Goal: Information Seeking & Learning: Compare options

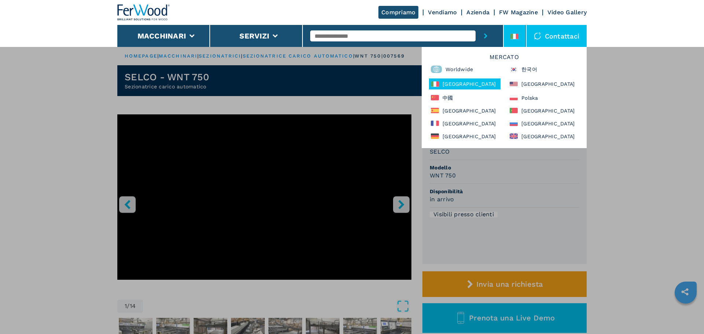
click at [466, 106] on div "Mercato Worldwide 한국어 Italia North America 中國 Polska España Portugal France Рос…" at bounding box center [504, 97] width 165 height 101
click at [463, 110] on div "España" at bounding box center [465, 110] width 72 height 9
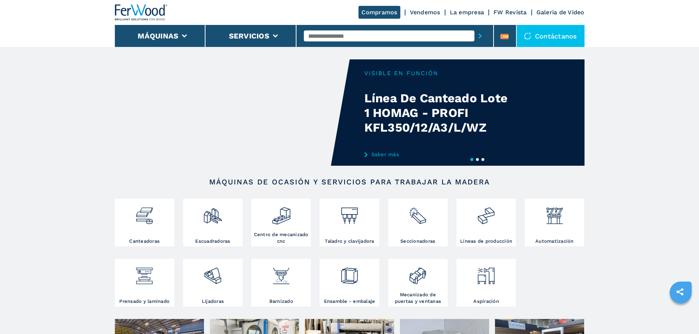
click at [342, 32] on input "text" at bounding box center [389, 35] width 171 height 11
type input "******"
click at [334, 45] on div "007833" at bounding box center [389, 47] width 171 height 13
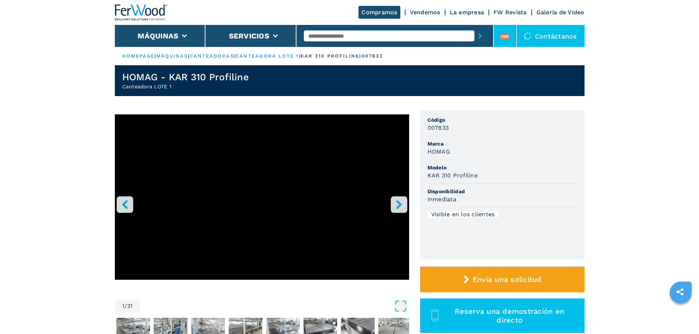
click at [502, 26] on li at bounding box center [505, 36] width 22 height 22
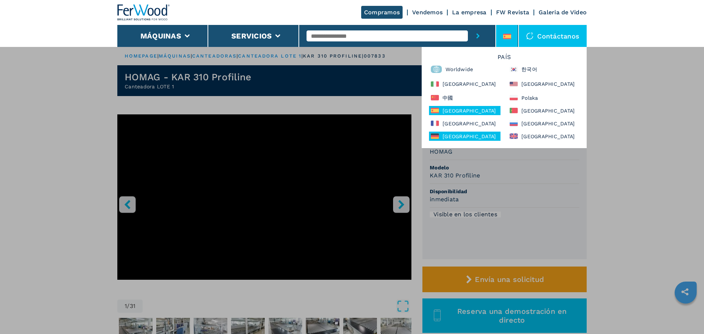
click at [466, 132] on div "Deutschland" at bounding box center [465, 136] width 72 height 9
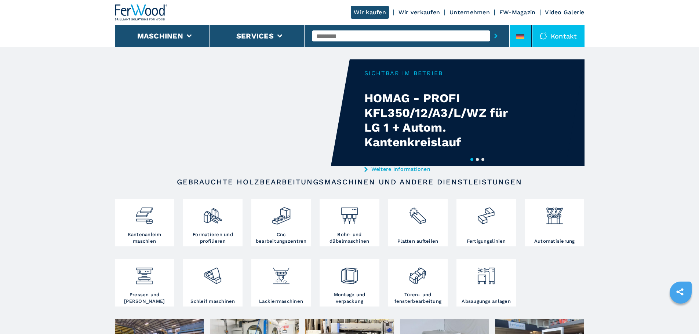
click at [521, 46] on li at bounding box center [521, 36] width 22 height 22
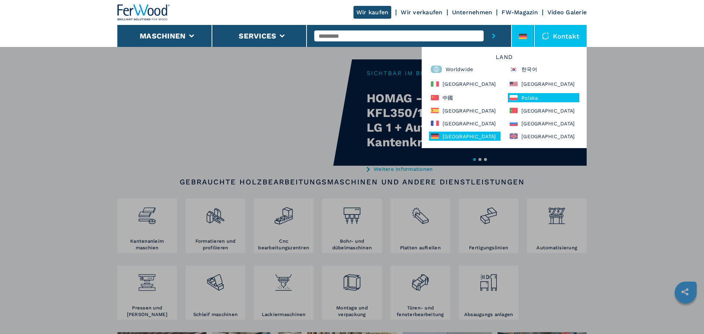
click at [535, 99] on div "Polska" at bounding box center [544, 97] width 72 height 9
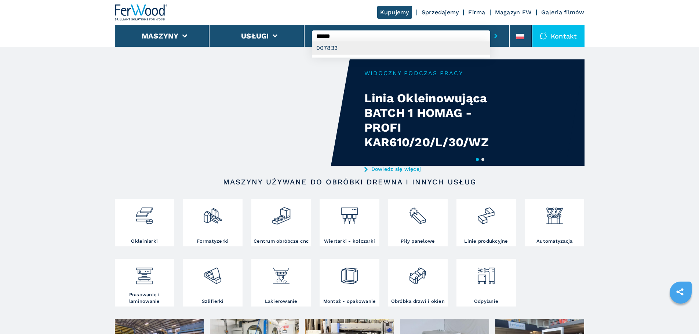
type input "******"
click at [356, 51] on div "007833" at bounding box center [401, 47] width 178 height 13
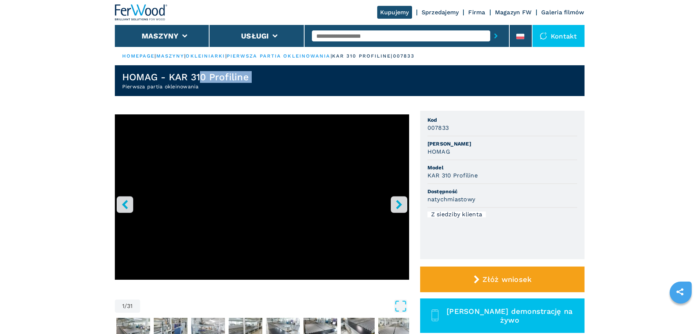
drag, startPoint x: 200, startPoint y: 82, endPoint x: 102, endPoint y: 85, distance: 98.4
click at [255, 86] on header "HOMAG - KAR 310 Profiline Pierwsza partia okleinowania" at bounding box center [350, 80] width 470 height 31
drag, startPoint x: 210, startPoint y: 90, endPoint x: 103, endPoint y: 87, distance: 107.5
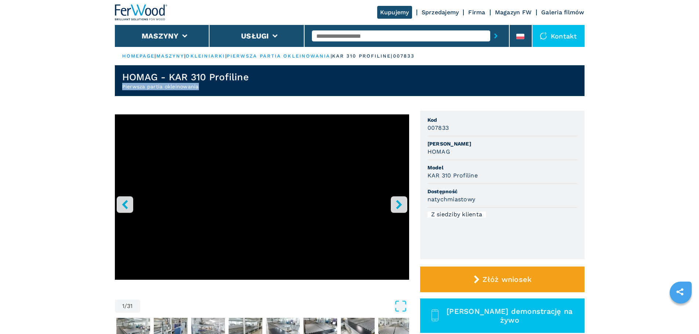
copy h2 "Pierwsza partia okleinowania"
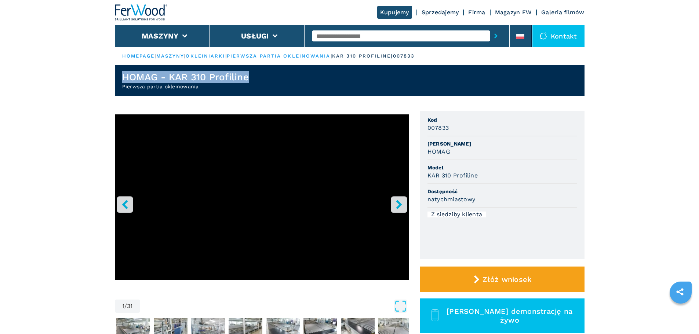
drag, startPoint x: 259, startPoint y: 79, endPoint x: 96, endPoint y: 74, distance: 162.2
copy h1 "HOMAG - KAR 310 Profiline"
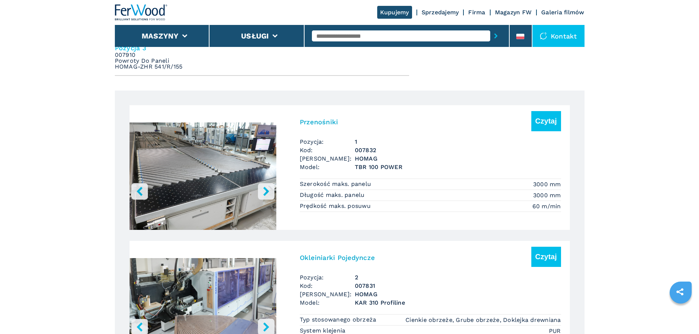
scroll to position [514, 0]
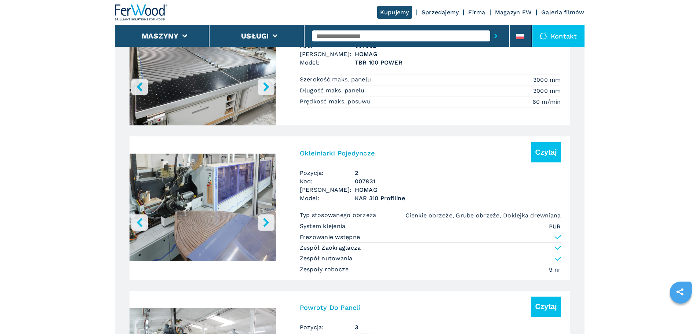
click at [245, 181] on img "Go to Slide 1" at bounding box center [203, 209] width 147 height 138
click at [313, 156] on h3 "Okleiniarki Pojedyncze" at bounding box center [337, 153] width 75 height 8
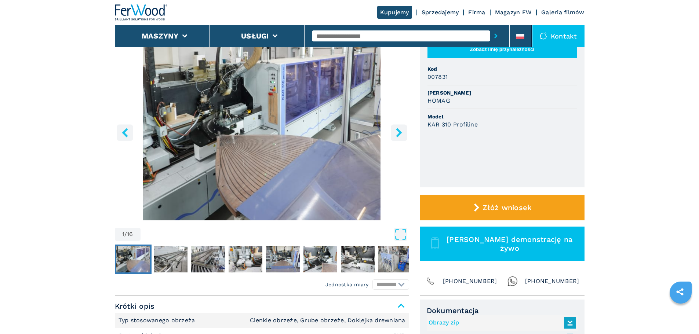
scroll to position [183, 0]
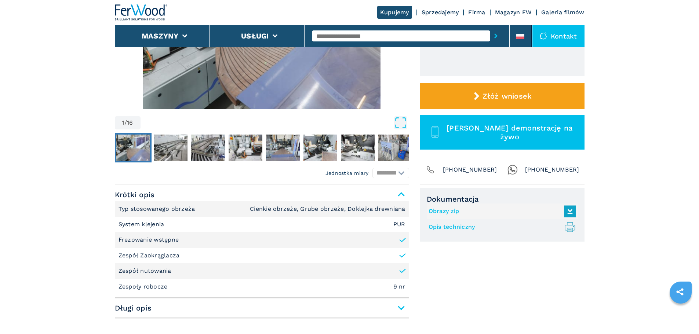
click at [252, 311] on span "Długi opis" at bounding box center [262, 308] width 294 height 13
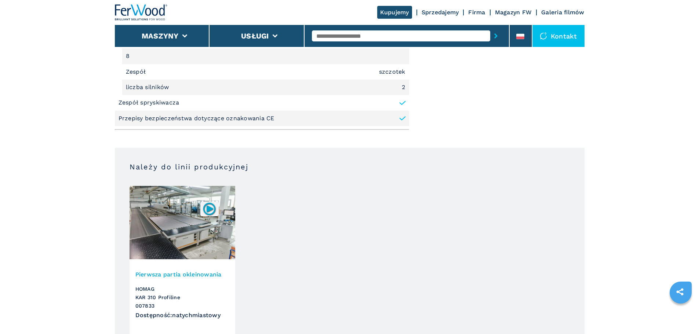
scroll to position [1137, 0]
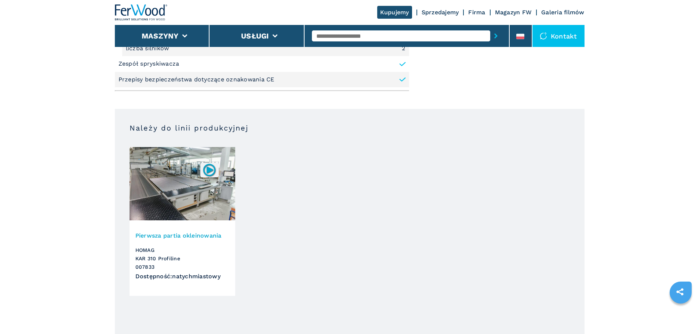
click at [181, 248] on h3 "HOMAG KAR 310 Profiline 007833" at bounding box center [182, 258] width 94 height 25
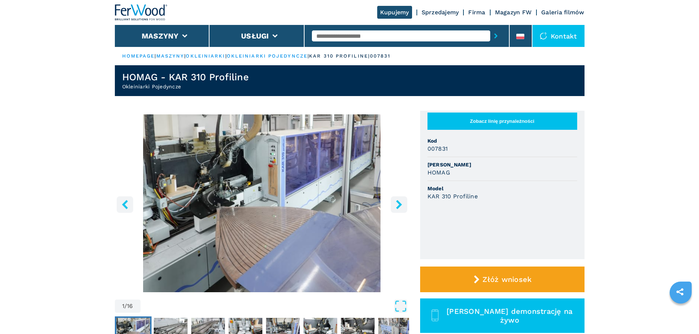
scroll to position [183, 0]
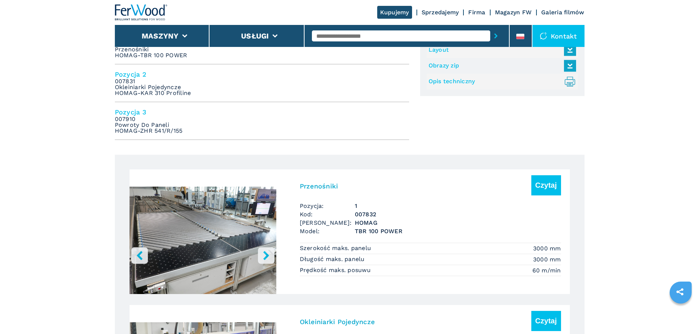
scroll to position [203, 0]
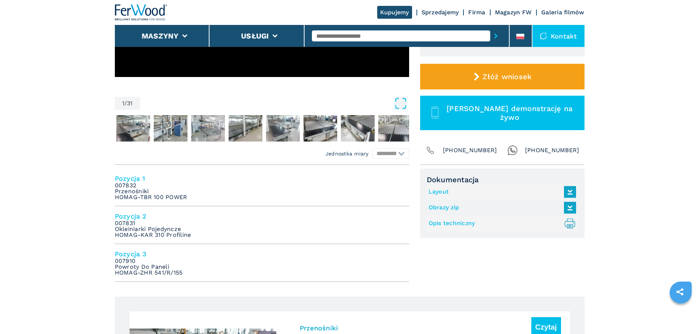
drag, startPoint x: 0, startPoint y: 0, endPoint x: 51, endPoint y: 245, distance: 250.3
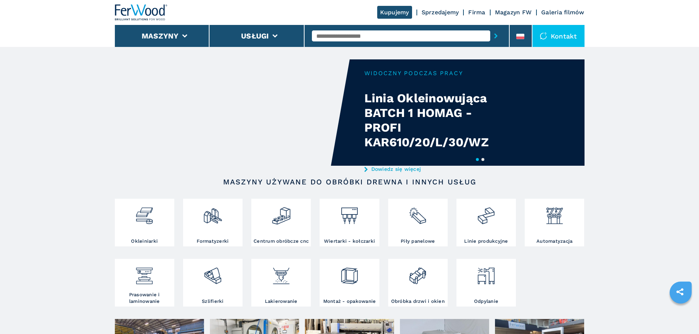
drag, startPoint x: 0, startPoint y: 0, endPoint x: 117, endPoint y: 263, distance: 288.1
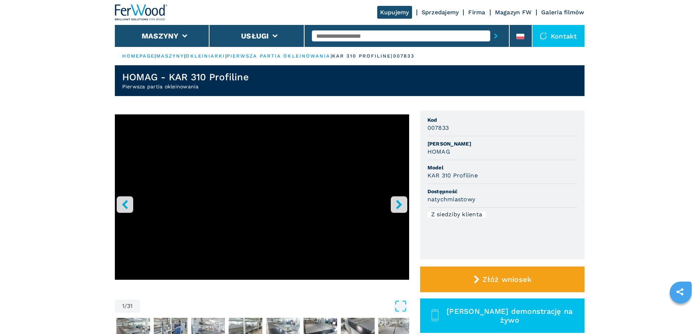
click at [351, 37] on input "text" at bounding box center [401, 35] width 178 height 11
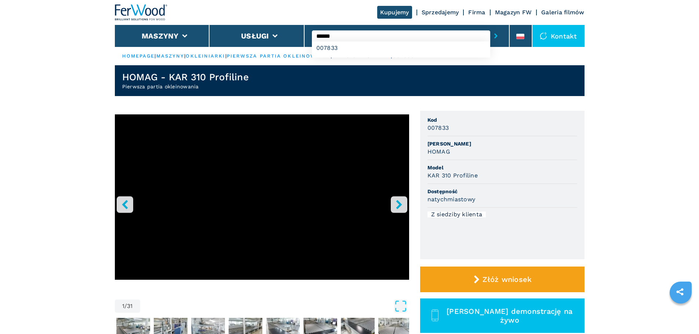
type input "******"
click at [490, 28] on button "submit-button" at bounding box center [495, 36] width 11 height 17
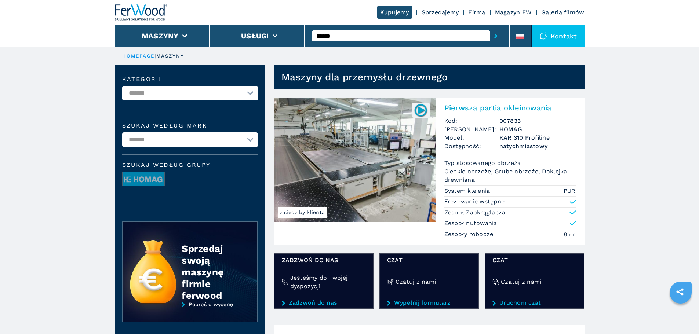
click at [474, 111] on h2 "Pierwsza partia okleinowania" at bounding box center [509, 107] width 131 height 9
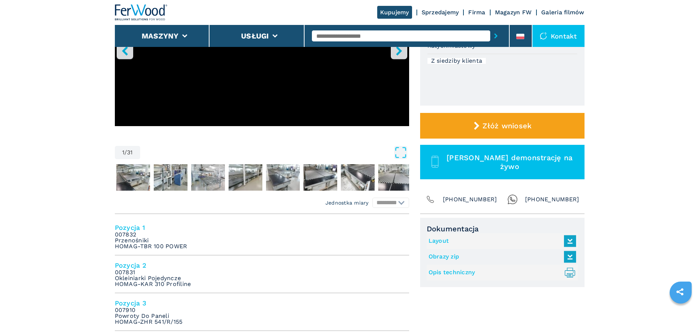
scroll to position [183, 0]
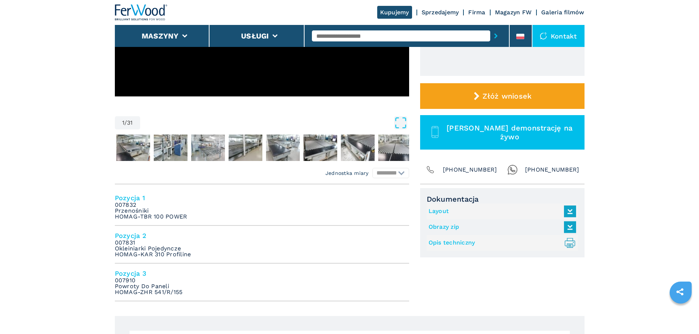
click at [415, 39] on input "text" at bounding box center [401, 35] width 178 height 11
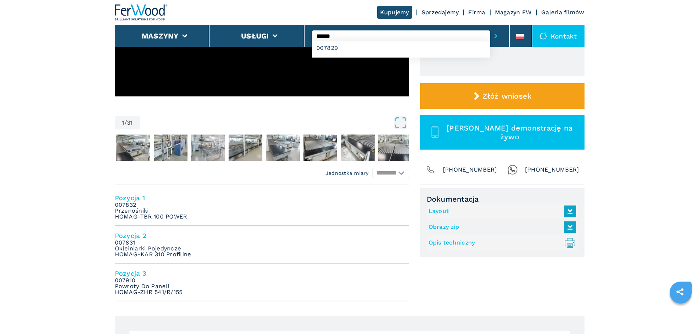
type input "******"
click at [490, 28] on button "submit-button" at bounding box center [495, 36] width 11 height 17
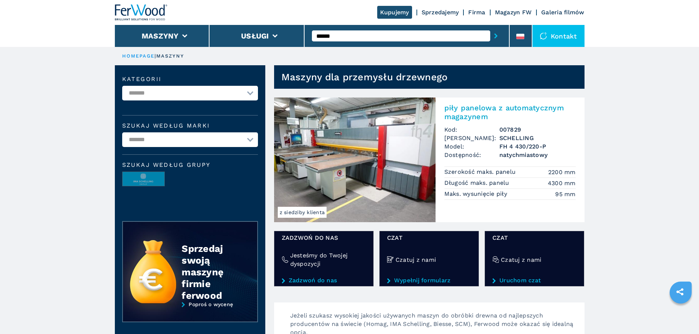
click at [372, 34] on input "******" at bounding box center [401, 35] width 178 height 11
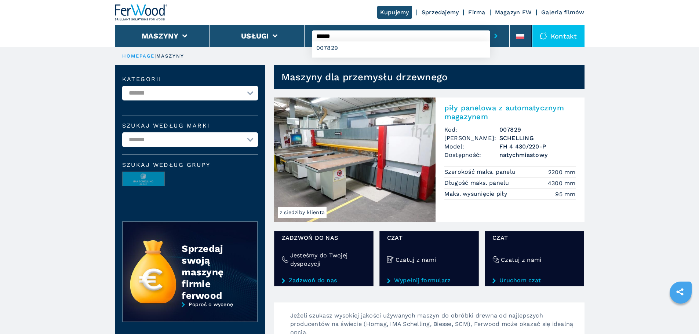
click at [356, 145] on img at bounding box center [354, 160] width 161 height 125
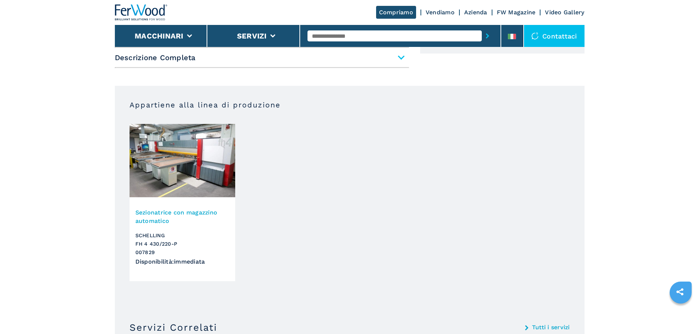
scroll to position [367, 0]
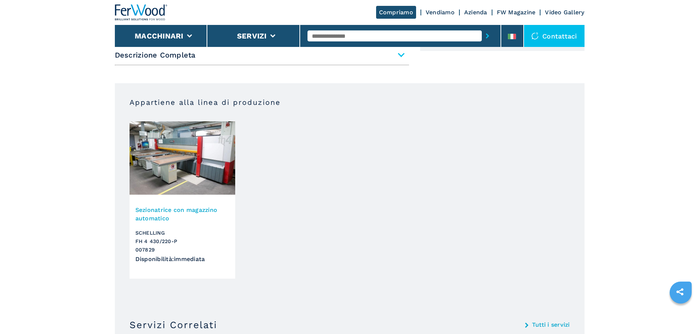
click at [187, 214] on h3 "Sezionatrice con magazzino automatico" at bounding box center [182, 214] width 94 height 17
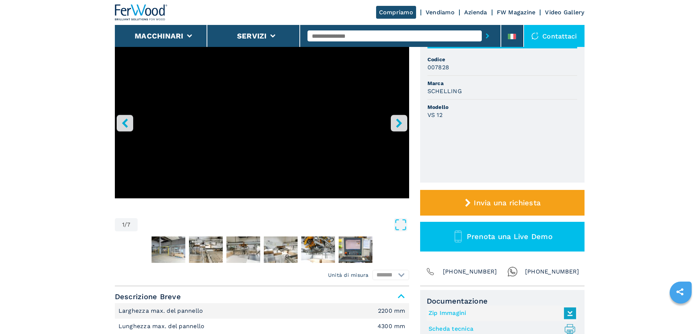
scroll to position [147, 0]
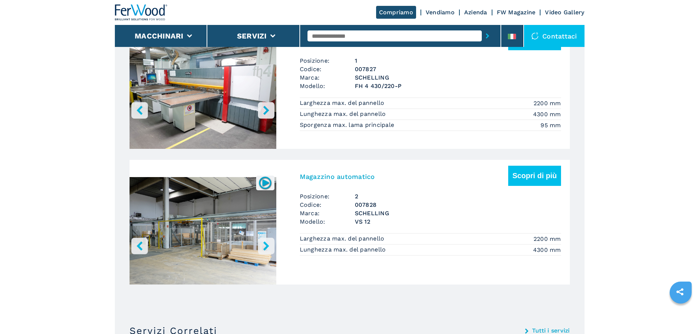
scroll to position [440, 0]
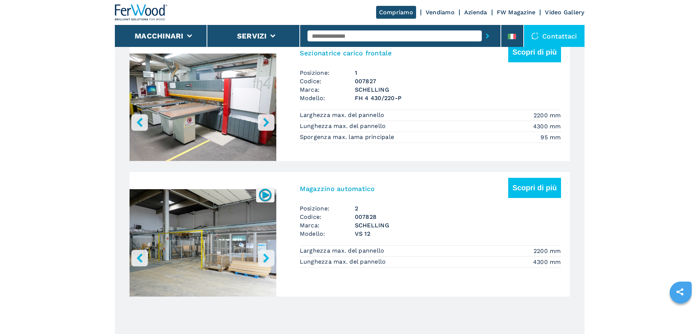
click at [316, 211] on span "Posizione:" at bounding box center [327, 208] width 55 height 8
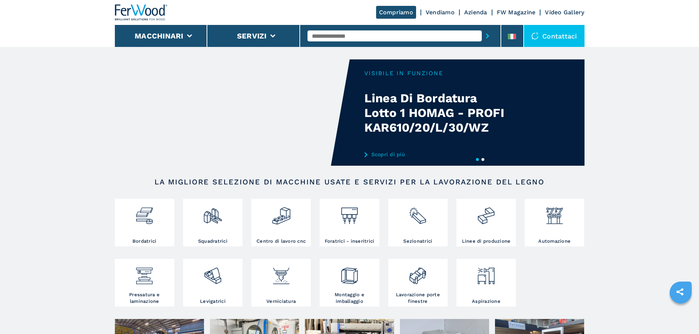
click at [411, 37] on input "text" at bounding box center [394, 35] width 174 height 11
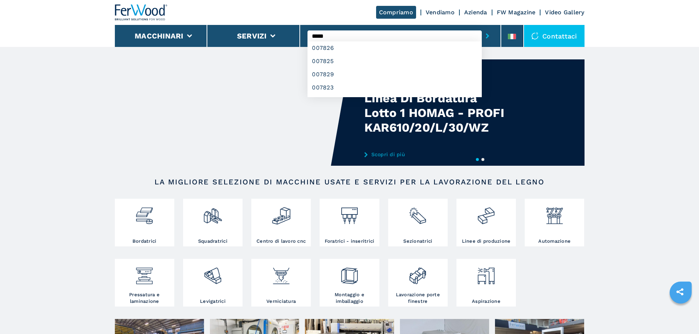
type input "*****"
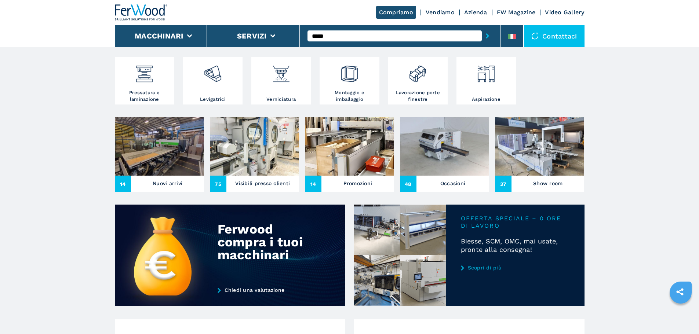
scroll to position [220, 0]
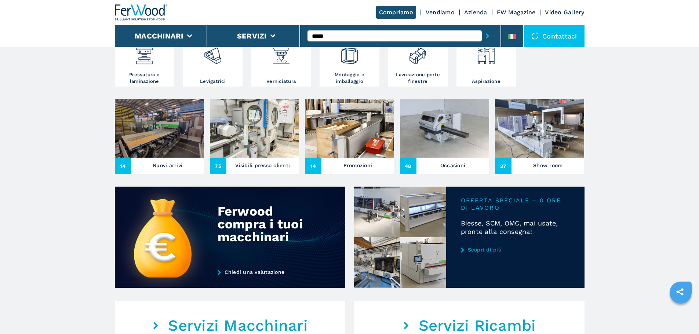
click at [252, 147] on img at bounding box center [254, 128] width 89 height 59
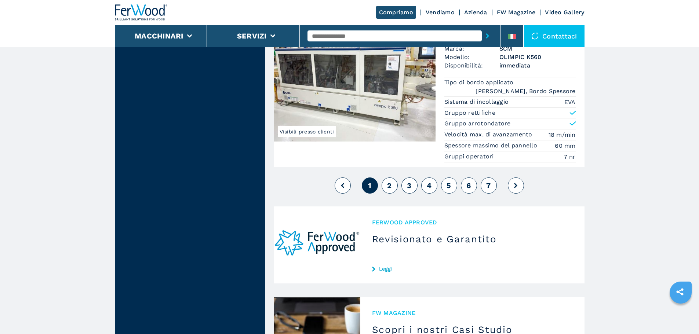
scroll to position [1871, 0]
click at [388, 189] on span "2" at bounding box center [389, 186] width 4 height 9
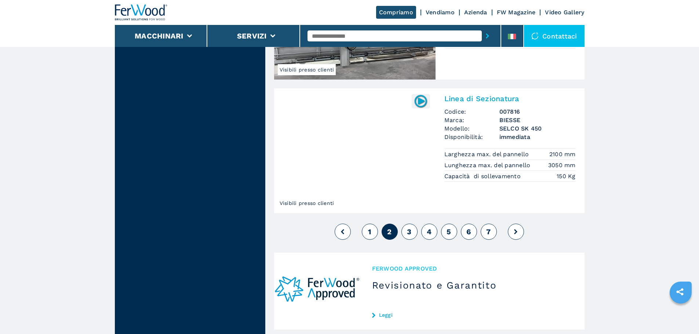
scroll to position [1688, 0]
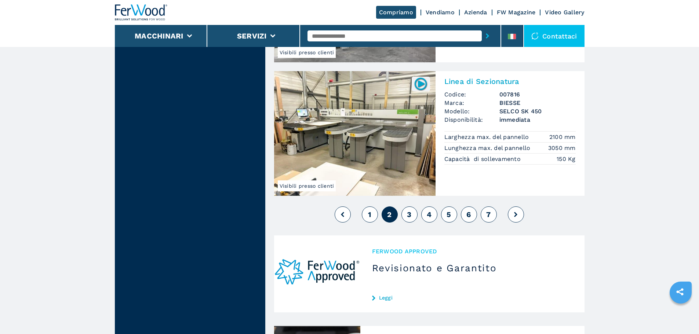
click at [406, 219] on button "3" at bounding box center [409, 215] width 16 height 16
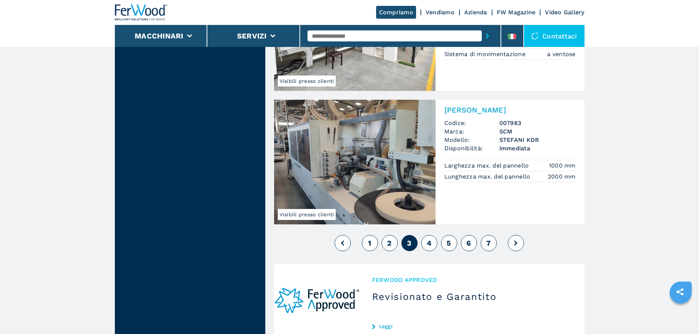
scroll to position [1651, 0]
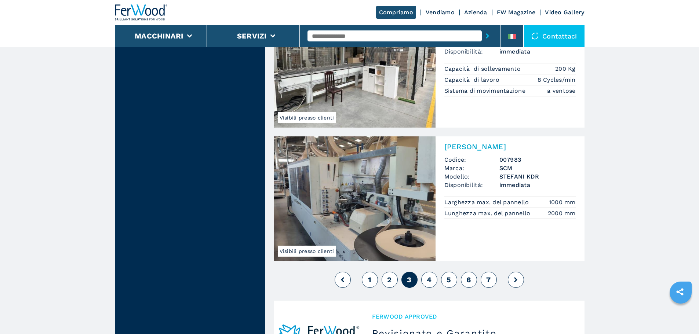
click at [400, 270] on div "1 2 3 4 5 6 7" at bounding box center [429, 280] width 310 height 20
click at [394, 272] on button "2" at bounding box center [390, 280] width 16 height 16
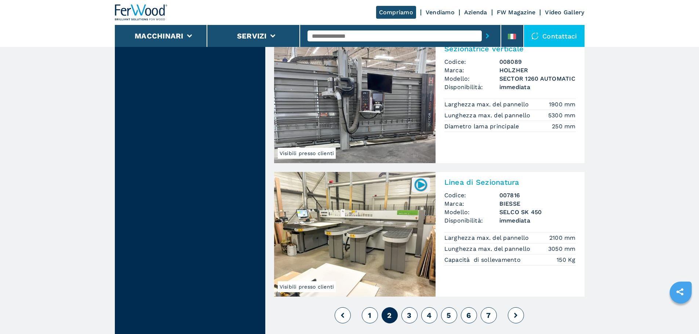
scroll to position [1688, 0]
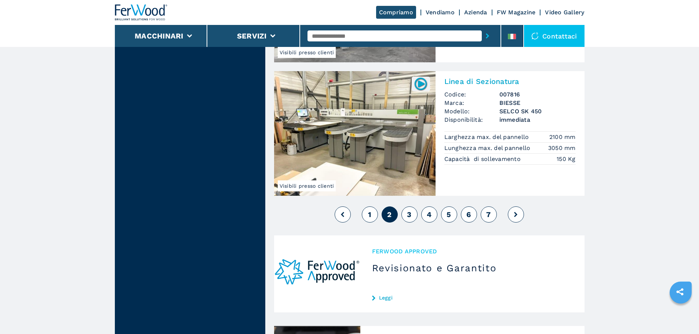
click at [369, 210] on button "1" at bounding box center [370, 215] width 16 height 16
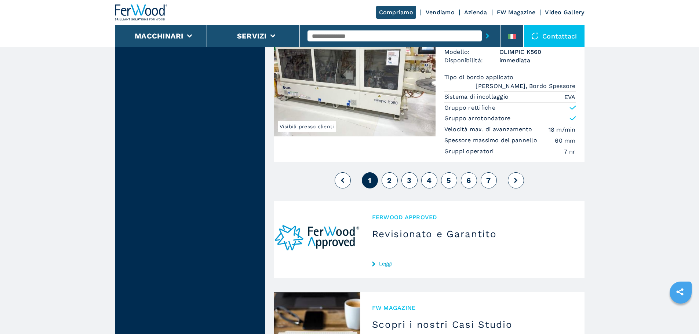
scroll to position [1871, 0]
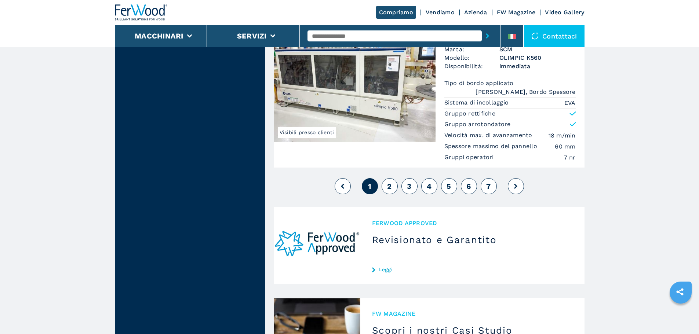
click at [411, 184] on span "3" at bounding box center [409, 186] width 4 height 9
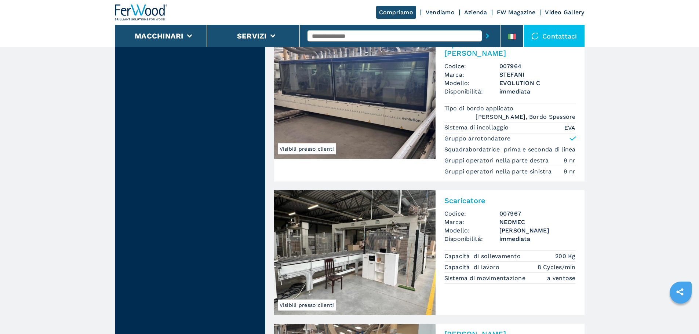
scroll to position [1684, 0]
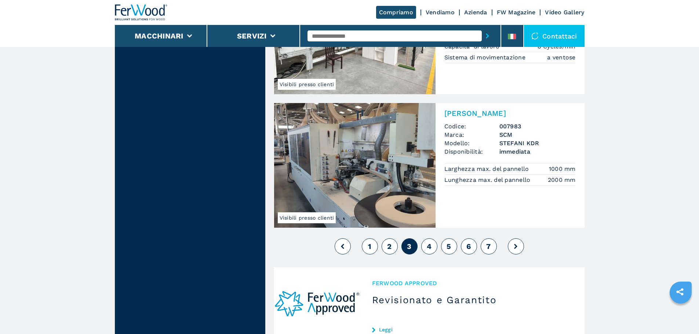
click at [434, 238] on button "4" at bounding box center [429, 246] width 16 height 16
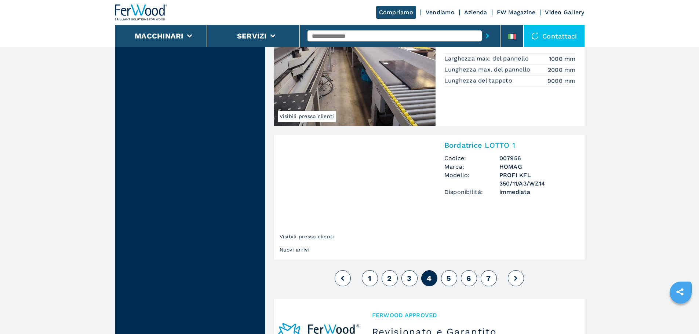
scroll to position [1610, 0]
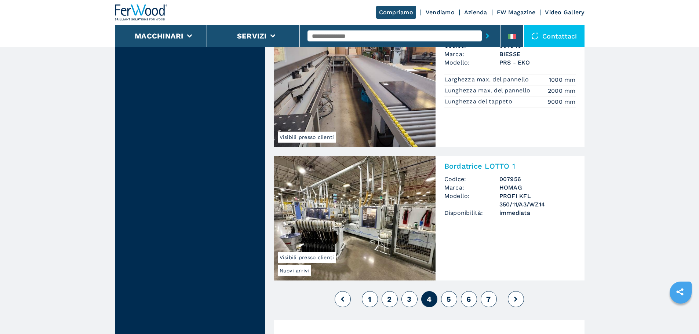
click at [451, 291] on button "5" at bounding box center [449, 299] width 16 height 16
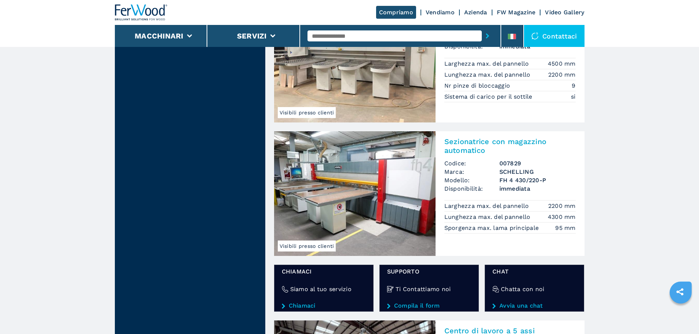
scroll to position [991, 0]
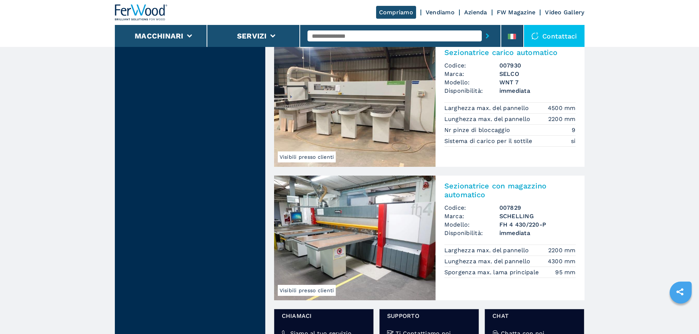
click at [378, 246] on img at bounding box center [354, 238] width 161 height 125
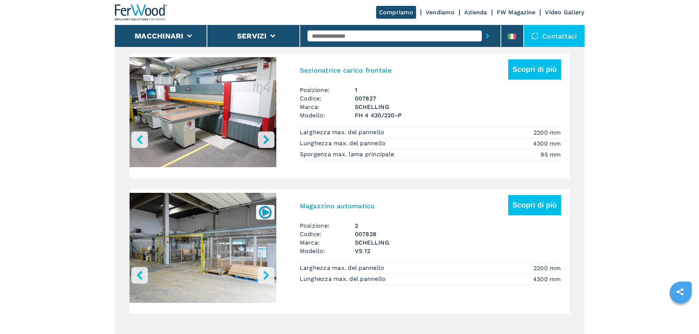
scroll to position [440, 0]
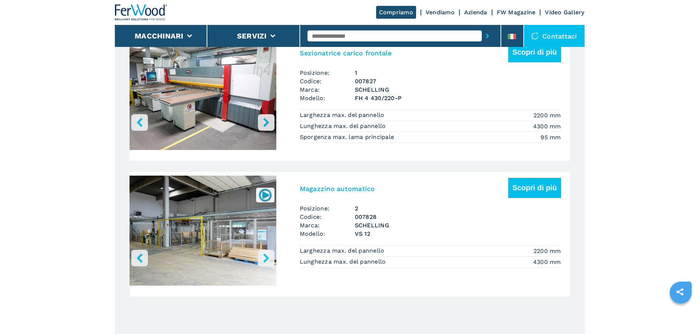
click at [256, 237] on img "Go to Slide 1" at bounding box center [203, 231] width 147 height 110
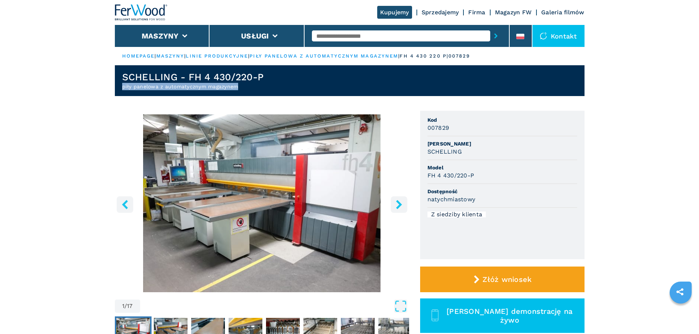
drag, startPoint x: 238, startPoint y: 85, endPoint x: 51, endPoint y: 83, distance: 187.5
copy h2 "piły panelowa z automatycznym magazynem"
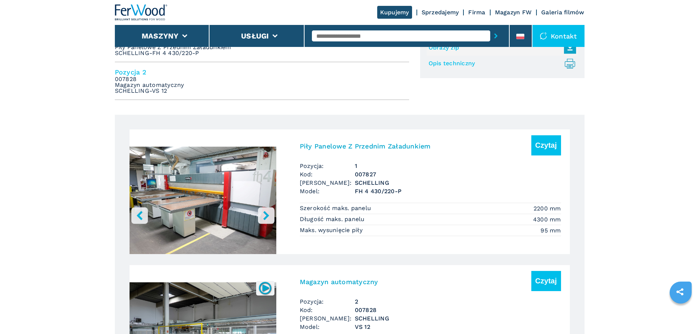
scroll to position [404, 0]
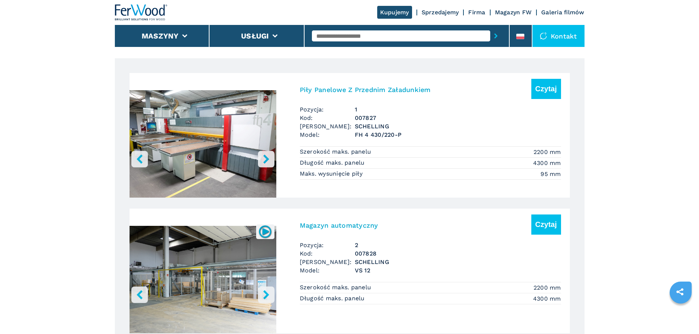
click at [257, 132] on img "Go to Slide 1" at bounding box center [203, 146] width 147 height 138
click at [240, 160] on img "Go to Slide 1" at bounding box center [203, 146] width 147 height 138
click at [351, 93] on h3 "Piły Panelowe Z Przednim Załadunkiem" at bounding box center [365, 89] width 131 height 8
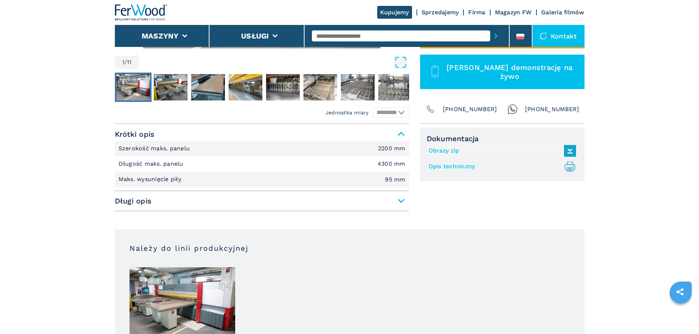
scroll to position [257, 0]
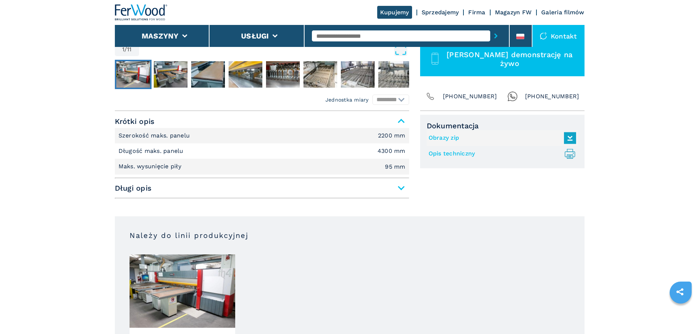
click at [250, 189] on span "Długi opis" at bounding box center [262, 188] width 294 height 13
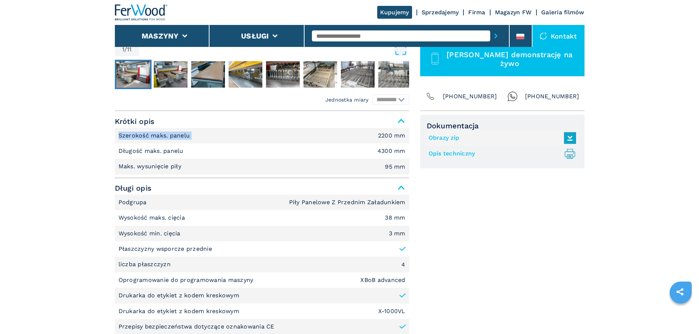
drag, startPoint x: 200, startPoint y: 139, endPoint x: 73, endPoint y: 133, distance: 126.7
copy p "Szerokość maks. panelu"
drag, startPoint x: 369, startPoint y: 134, endPoint x: 413, endPoint y: 136, distance: 43.7
click at [413, 136] on div "**********" at bounding box center [350, 226] width 470 height 231
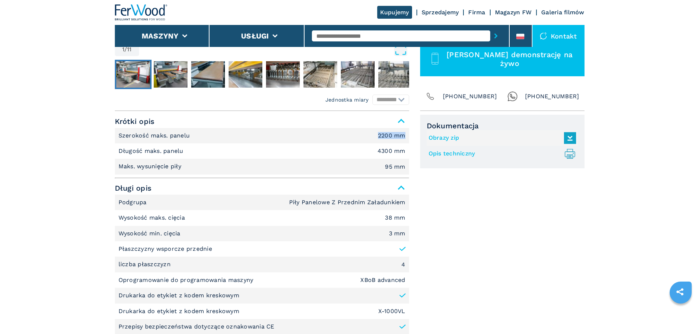
copy em "2200 mm"
drag, startPoint x: 207, startPoint y: 152, endPoint x: 113, endPoint y: 151, distance: 94.7
copy p "Długość maks. panelu"
drag, startPoint x: 368, startPoint y: 150, endPoint x: 404, endPoint y: 150, distance: 36.3
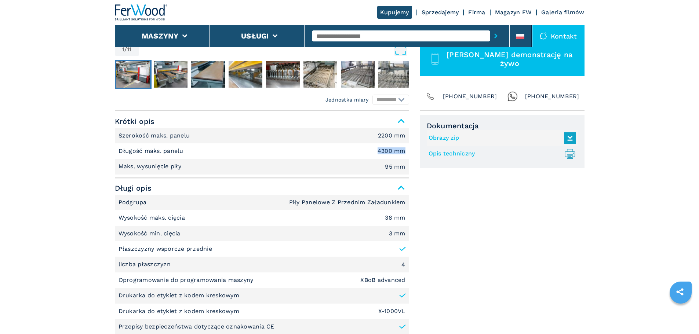
click at [404, 150] on li "Długość maks. panelu 4300 mm" at bounding box center [262, 150] width 294 height 15
copy em "4300 mm"
click at [356, 32] on input "text" at bounding box center [401, 35] width 178 height 11
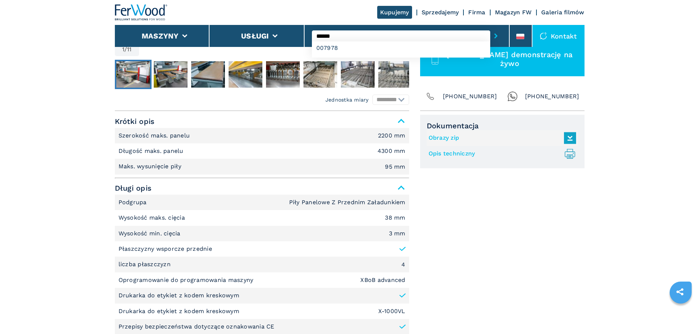
type input "******"
click at [353, 57] on div "007978" at bounding box center [401, 49] width 178 height 16
click at [357, 46] on div "007978" at bounding box center [401, 47] width 178 height 13
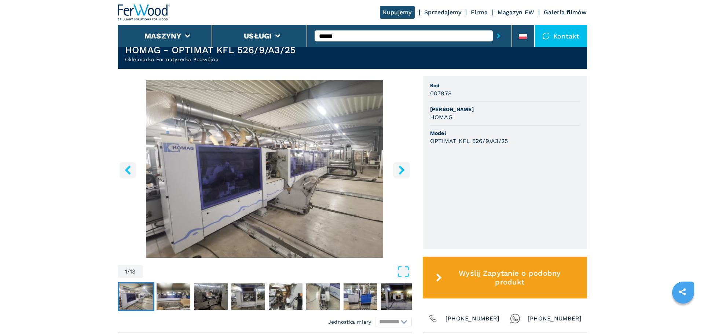
scroll to position [257, 0]
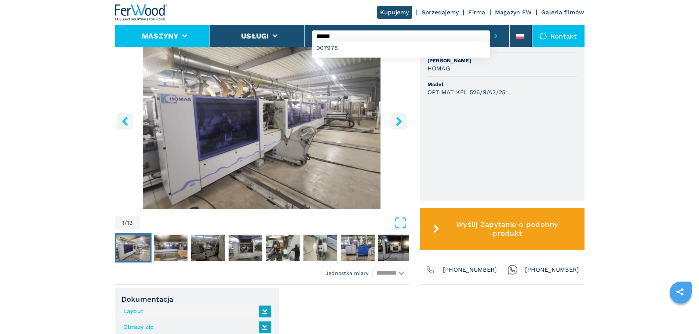
click at [186, 35] on icon at bounding box center [184, 35] width 5 height 3
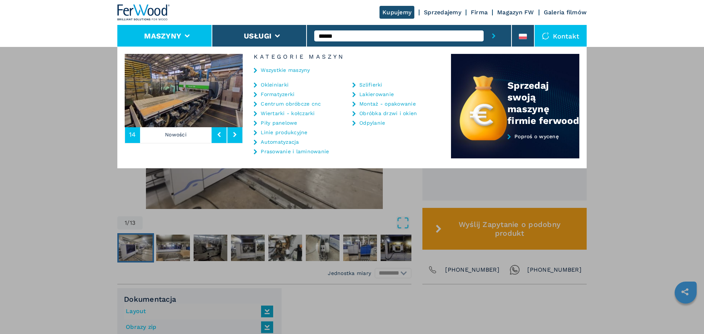
click at [91, 92] on div "**********" at bounding box center [352, 214] width 704 height 334
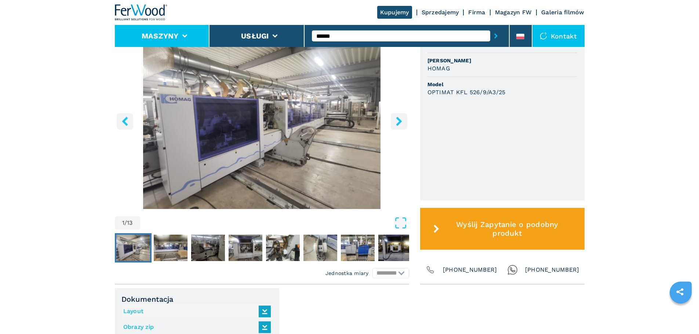
click at [153, 41] on li "Maszyny" at bounding box center [162, 36] width 95 height 22
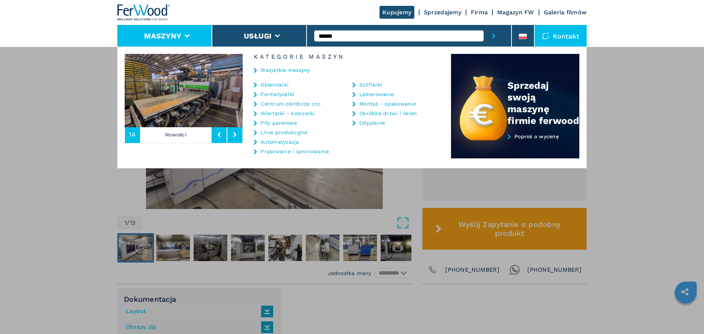
click at [163, 7] on img at bounding box center [143, 12] width 53 height 16
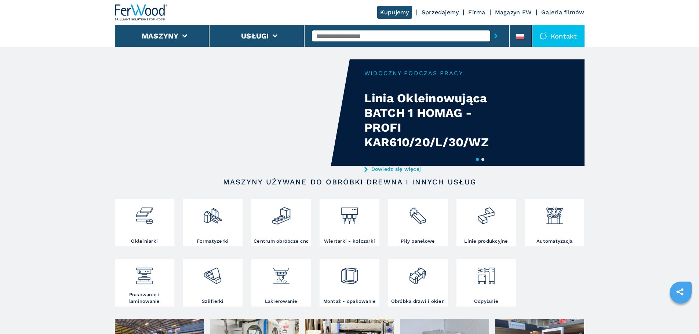
click at [199, 44] on li "Maszyny" at bounding box center [162, 36] width 95 height 22
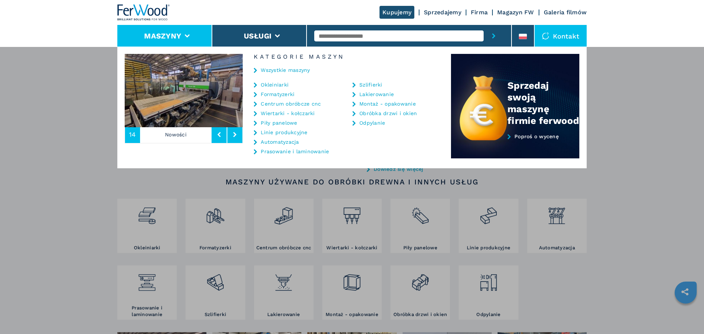
click at [280, 72] on link "Wszystkie maszyny" at bounding box center [285, 70] width 49 height 5
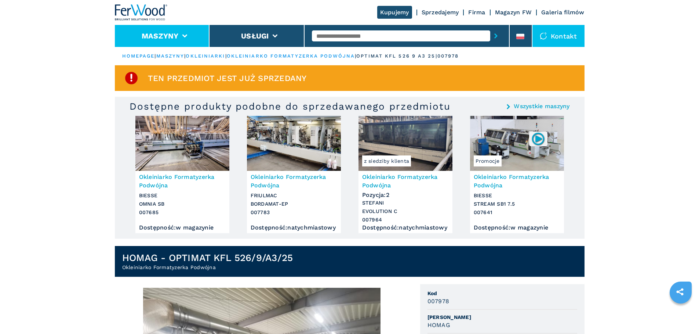
click at [181, 35] on li "Maszyny" at bounding box center [162, 36] width 95 height 22
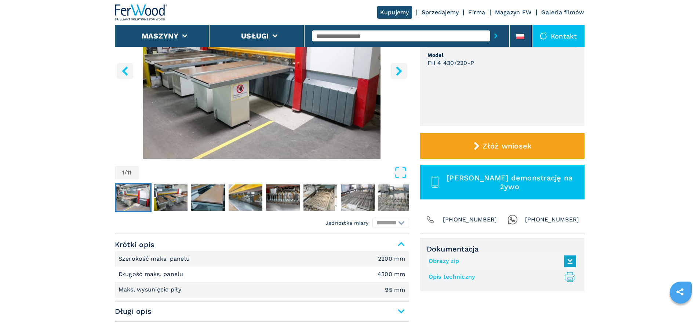
scroll to position [147, 0]
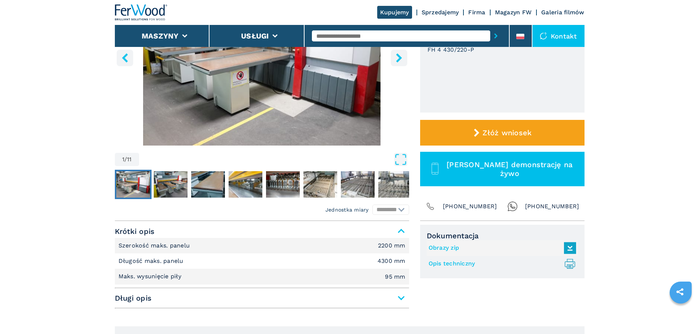
click at [390, 300] on span "Długi opis" at bounding box center [262, 298] width 294 height 13
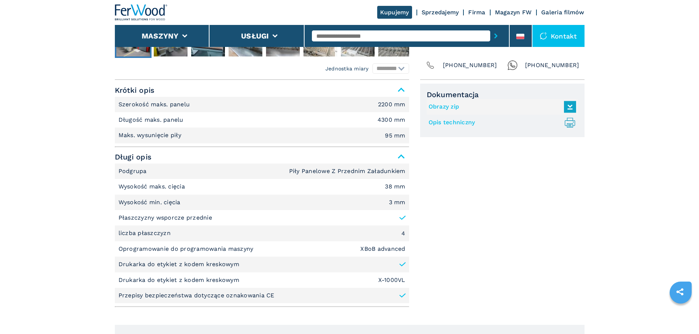
scroll to position [294, 0]
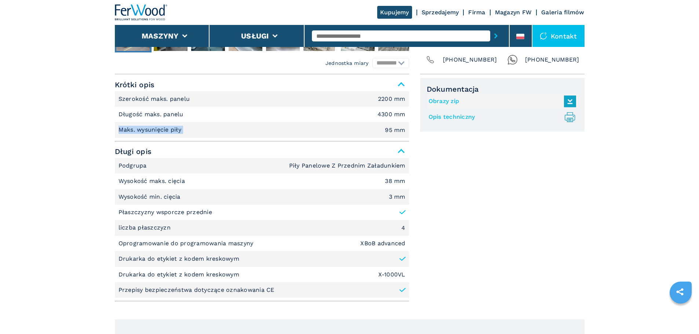
drag, startPoint x: 227, startPoint y: 125, endPoint x: 93, endPoint y: 127, distance: 133.6
copy p "Maks. wysunięcie piły"
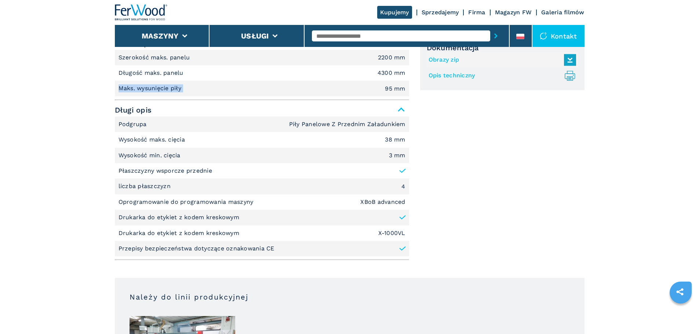
scroll to position [404, 0]
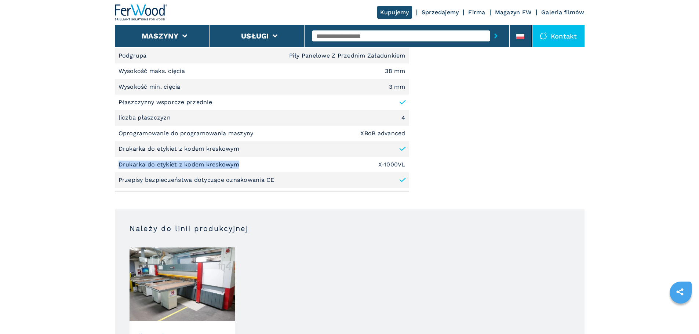
drag, startPoint x: 238, startPoint y: 167, endPoint x: 75, endPoint y: 159, distance: 163.1
click at [75, 159] on main "**********" at bounding box center [349, 323] width 699 height 1454
copy p "Drukarka do etykiet z kodem kreskowym"
click at [396, 160] on li "Drukarka do etykiet z kodem kreskowym X-1000VL" at bounding box center [262, 164] width 294 height 15
click at [395, 167] on em "X-1000VL" at bounding box center [391, 165] width 27 height 6
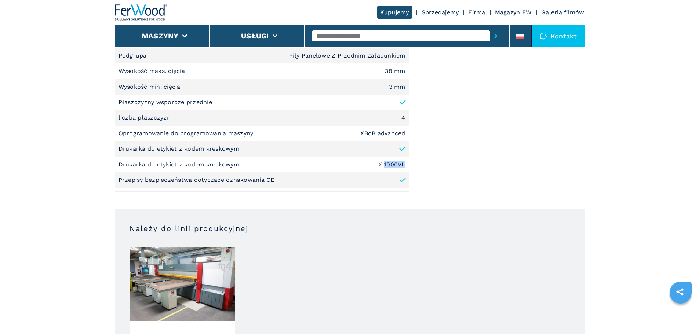
click at [395, 167] on em "X-1000VL" at bounding box center [391, 165] width 27 height 6
copy em "X-1000VL"
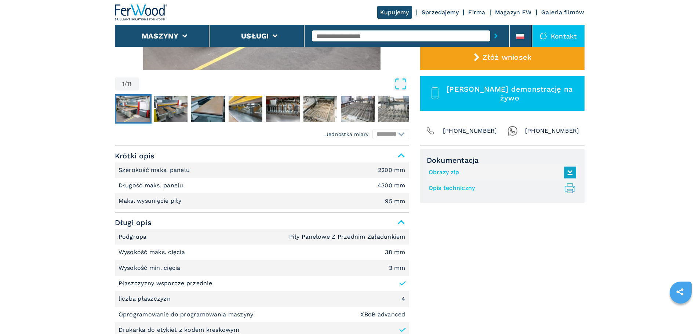
scroll to position [220, 0]
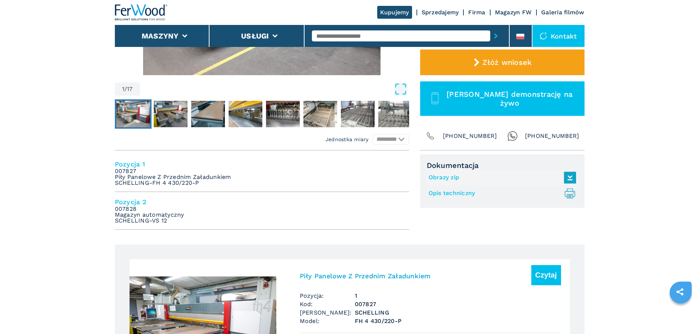
scroll to position [220, 0]
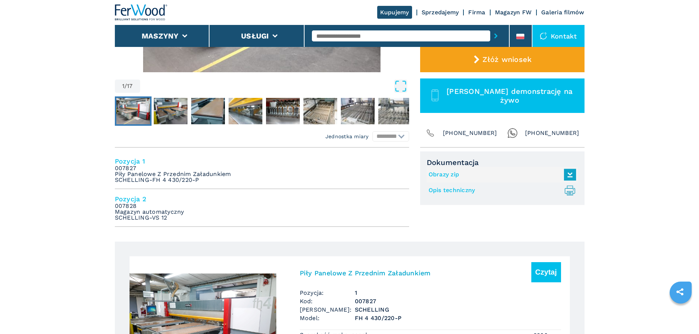
click at [127, 201] on h4 "Pozycja 2" at bounding box center [262, 199] width 294 height 8
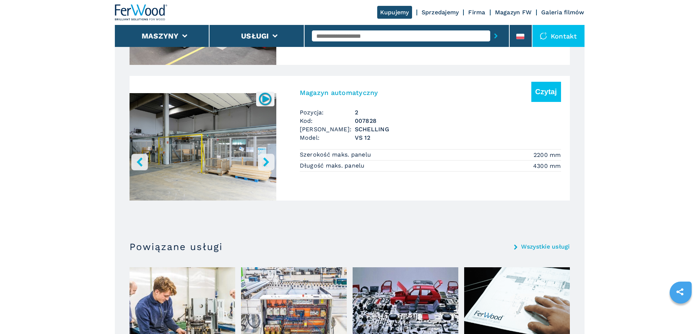
scroll to position [557, 0]
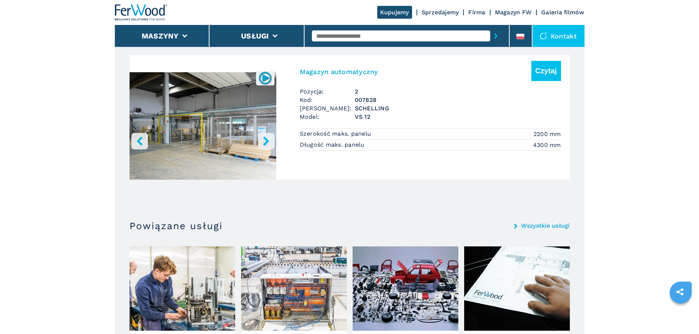
click at [313, 93] on span "Pozycja:" at bounding box center [327, 91] width 55 height 8
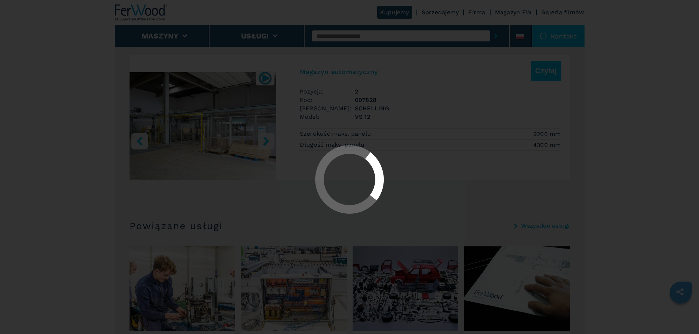
scroll to position [0, 0]
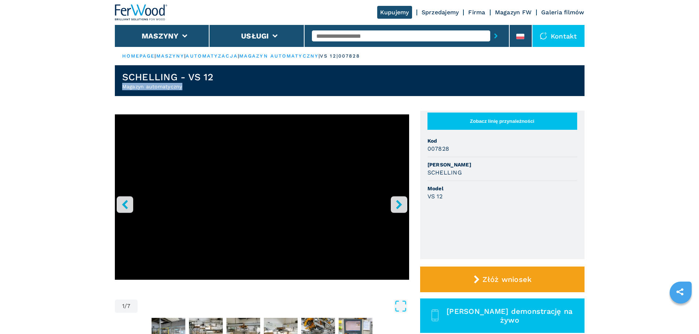
drag, startPoint x: 156, startPoint y: 81, endPoint x: 92, endPoint y: 92, distance: 65.3
copy h2 "Magazyn automatyczny"
drag, startPoint x: 240, startPoint y: 76, endPoint x: 80, endPoint y: 73, distance: 160.0
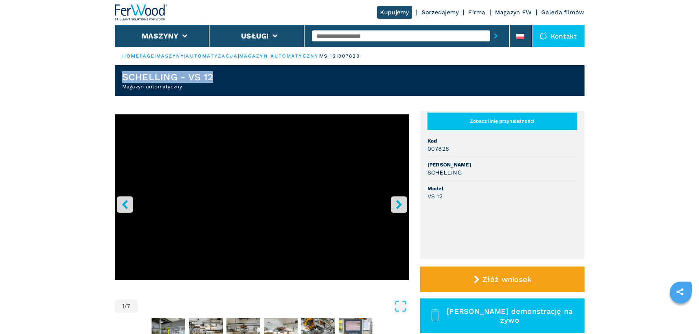
copy h1 "SCHELLING - VS 12"
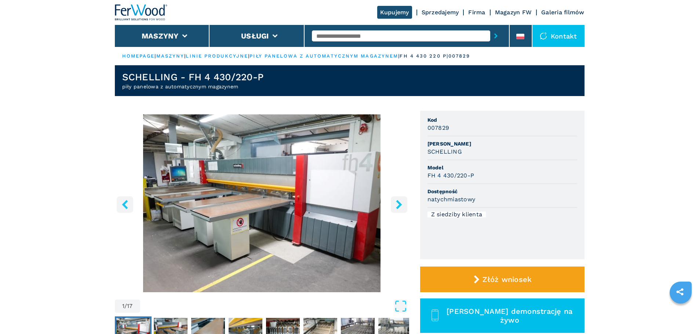
click at [351, 44] on div at bounding box center [407, 36] width 190 height 17
click at [355, 37] on input "text" at bounding box center [401, 35] width 178 height 11
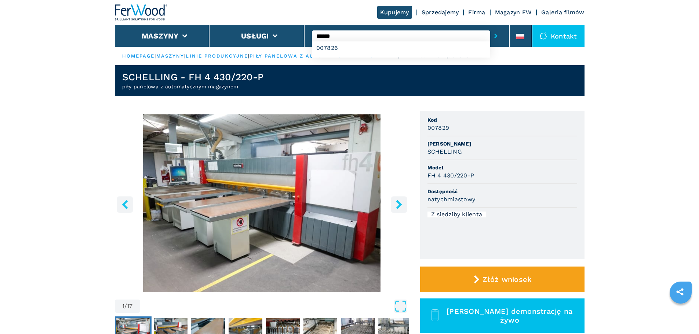
type input "******"
click at [490, 28] on button "submit-button" at bounding box center [495, 36] width 11 height 17
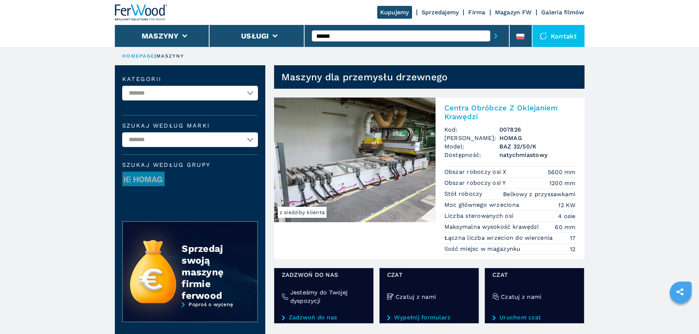
click at [477, 160] on div "Centra Obróbcze Z Oklejaniem Krawędzi Kod: 007826 Marka: HOMAG Model: BAZ 32/50…" at bounding box center [510, 179] width 149 height 162
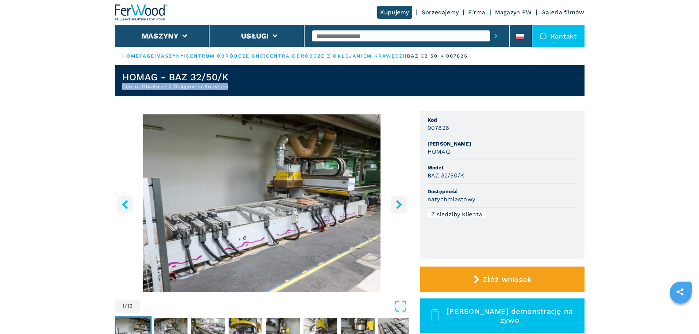
drag, startPoint x: 229, startPoint y: 83, endPoint x: 86, endPoint y: 93, distance: 143.4
copy h2 "Centra Obróbcze Z Oklejaniem Krawędzi"
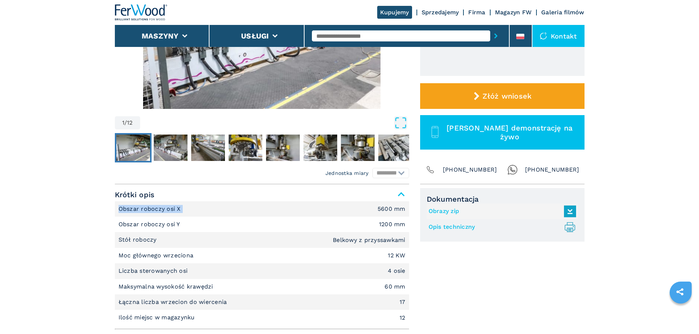
drag, startPoint x: 186, startPoint y: 208, endPoint x: 111, endPoint y: 207, distance: 74.9
copy p "Obszar roboczy osi X"
drag, startPoint x: 206, startPoint y: 257, endPoint x: 89, endPoint y: 257, distance: 117.0
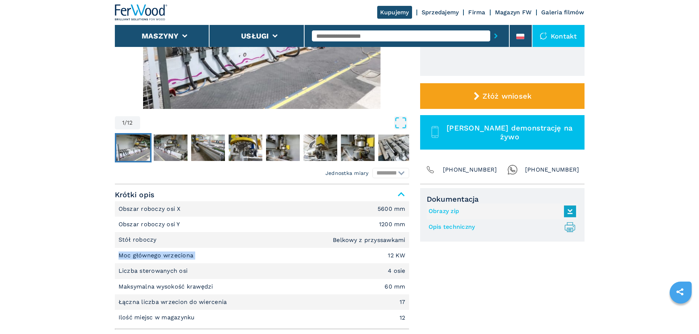
copy p "Moc głównego wrzeciona"
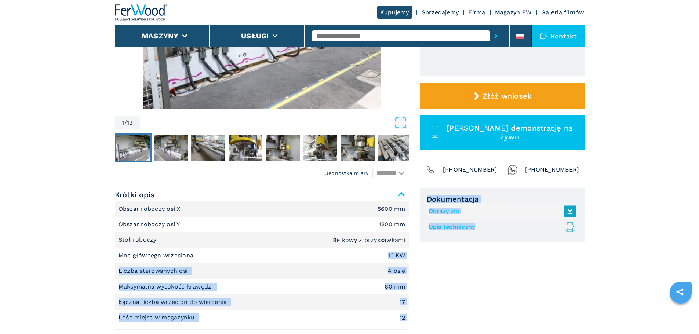
drag, startPoint x: 378, startPoint y: 253, endPoint x: 422, endPoint y: 254, distance: 43.3
click at [422, 254] on div "**********" at bounding box center [350, 269] width 470 height 168
click at [402, 258] on em "12 KW" at bounding box center [396, 256] width 17 height 6
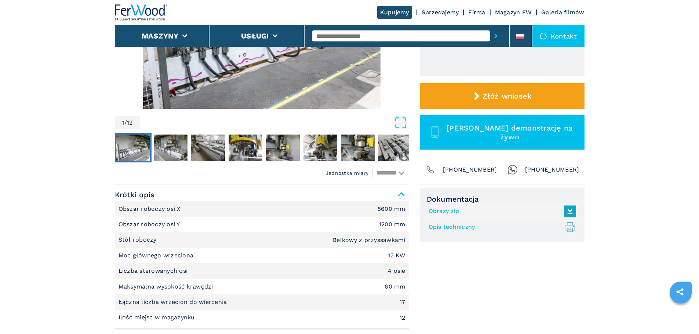
click at [402, 258] on em "12 KW" at bounding box center [396, 256] width 17 height 6
drag, startPoint x: 204, startPoint y: 266, endPoint x: 106, endPoint y: 277, distance: 98.2
copy p "Liczba sterowanych osi"
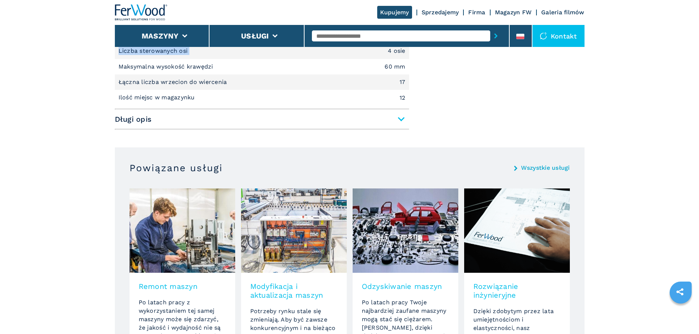
scroll to position [330, 0]
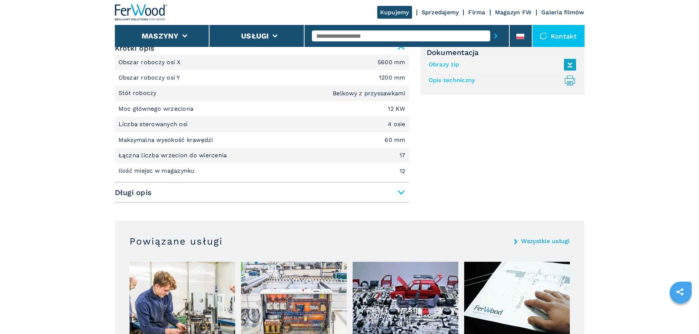
click at [295, 193] on span "Długi opis" at bounding box center [262, 192] width 294 height 13
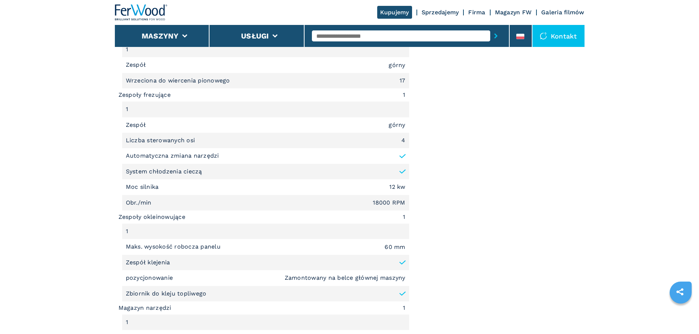
scroll to position [734, 0]
drag, startPoint x: 221, startPoint y: 145, endPoint x: 123, endPoint y: 144, distance: 97.6
click at [123, 144] on li "Liczba sterowanych osi 4" at bounding box center [265, 140] width 287 height 15
copy p "Liczba sterowanych osi"
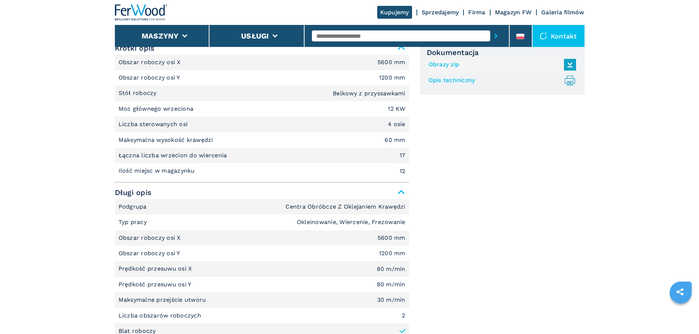
scroll to position [294, 0]
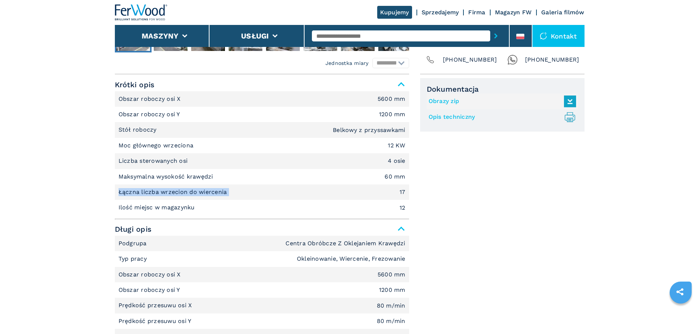
drag, startPoint x: 236, startPoint y: 190, endPoint x: 108, endPoint y: 196, distance: 128.9
copy p "Łączna liczba wrzecion do wiercenia"
drag, startPoint x: 212, startPoint y: 208, endPoint x: 113, endPoint y: 208, distance: 98.3
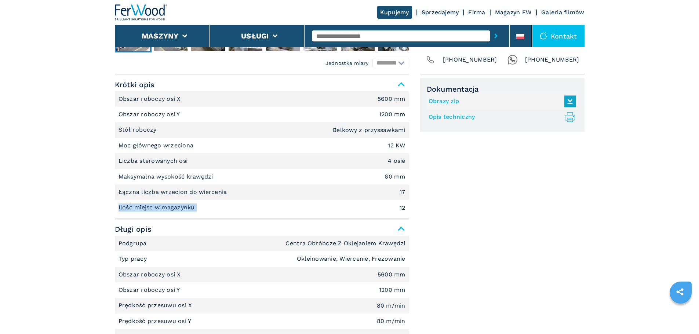
copy p "Ilość miejsc w magazynku"
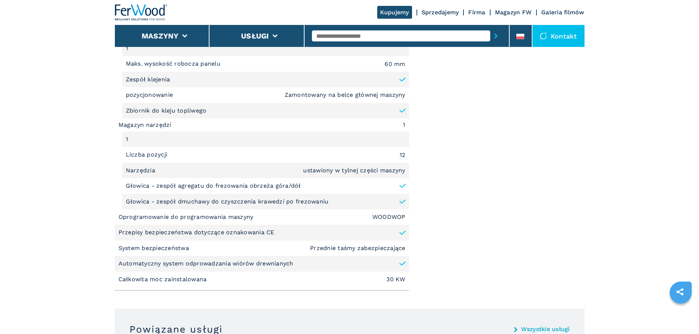
scroll to position [881, 0]
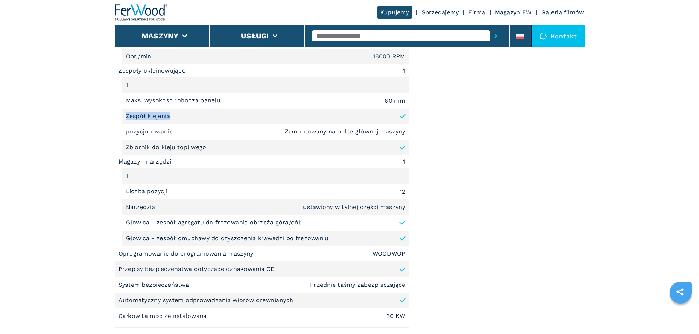
drag, startPoint x: 171, startPoint y: 114, endPoint x: 124, endPoint y: 113, distance: 46.6
click at [124, 113] on li "Zespół klejenia" at bounding box center [265, 116] width 287 height 15
copy p "Zespół klejenia"
drag, startPoint x: 278, startPoint y: 128, endPoint x: 410, endPoint y: 130, distance: 131.7
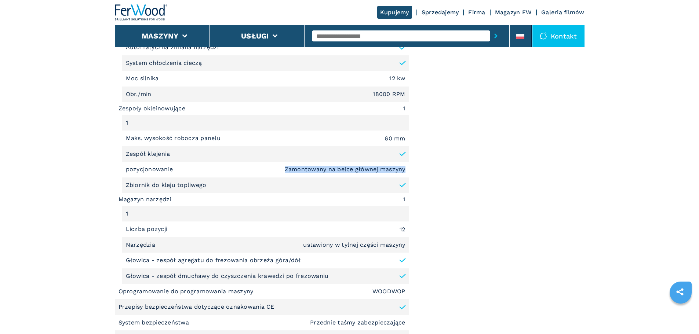
scroll to position [806, 0]
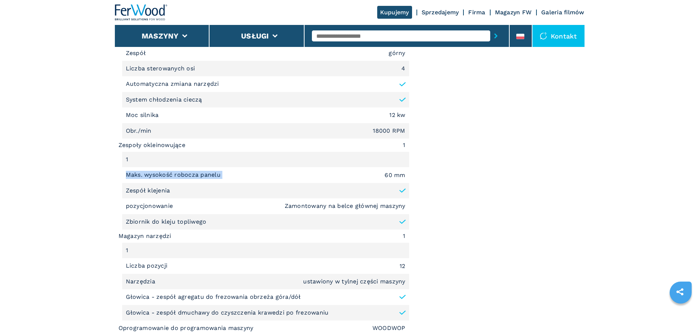
drag, startPoint x: 245, startPoint y: 172, endPoint x: 103, endPoint y: 172, distance: 142.0
click at [103, 172] on main "**********" at bounding box center [349, 120] width 699 height 1852
click at [378, 36] on input "text" at bounding box center [401, 35] width 178 height 11
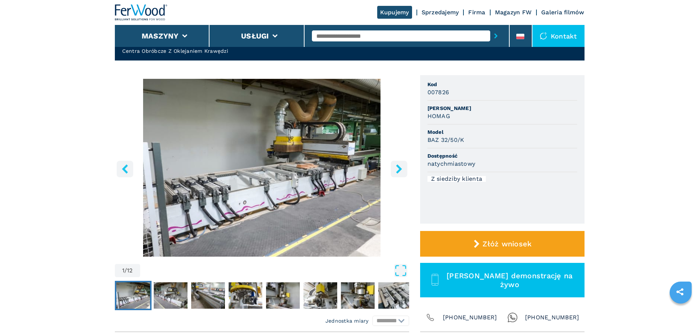
scroll to position [0, 0]
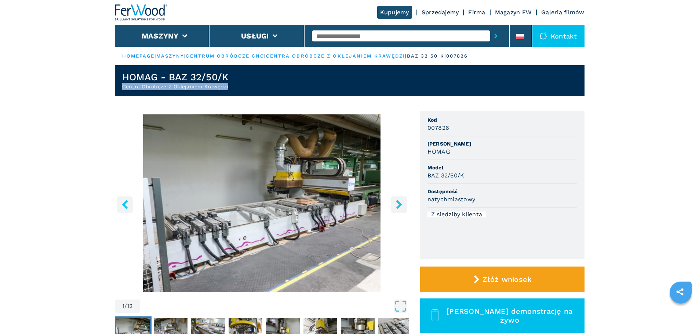
drag, startPoint x: 238, startPoint y: 91, endPoint x: 106, endPoint y: 95, distance: 132.1
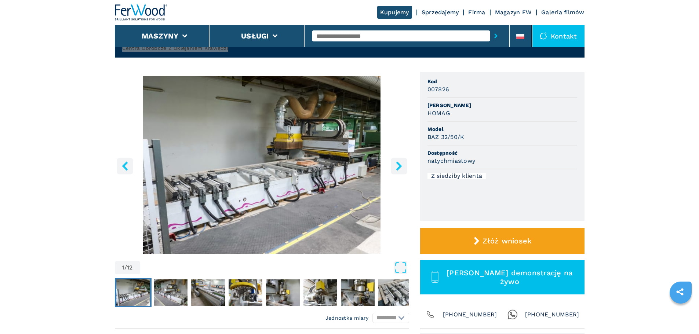
scroll to position [37, 0]
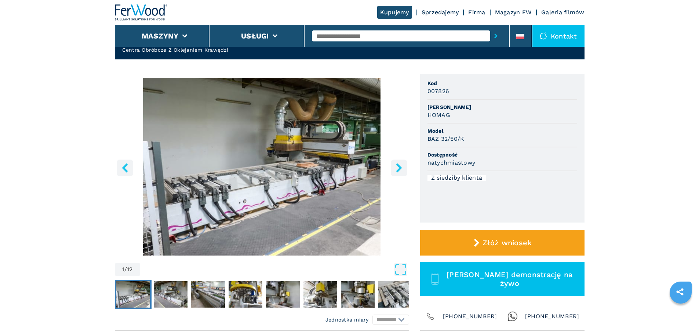
click at [346, 39] on input "text" at bounding box center [401, 35] width 178 height 11
click at [344, 34] on input "text" at bounding box center [401, 35] width 178 height 11
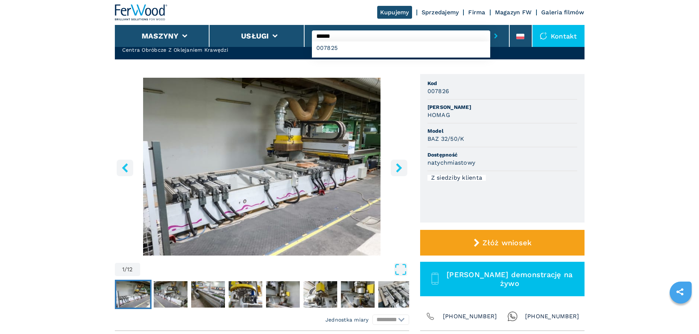
type input "******"
click at [490, 28] on button "submit-button" at bounding box center [495, 36] width 11 height 17
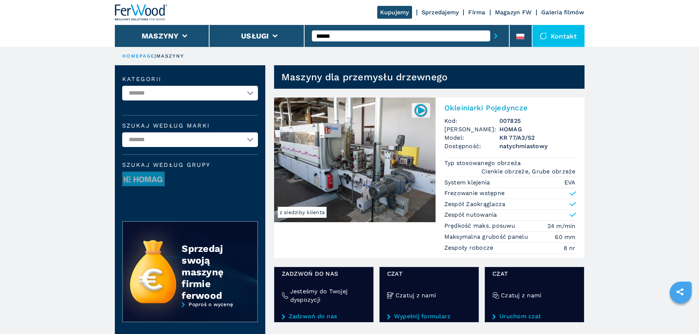
click at [375, 120] on img at bounding box center [354, 160] width 161 height 125
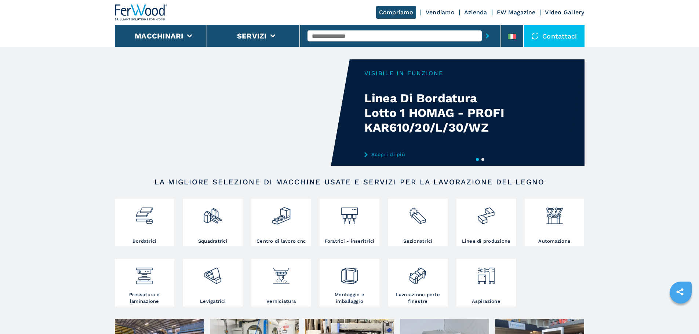
click at [380, 44] on div at bounding box center [400, 36] width 186 height 17
click at [515, 45] on li at bounding box center [512, 36] width 22 height 22
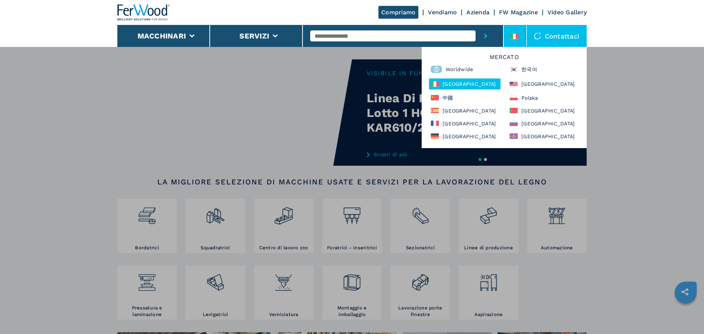
click at [455, 115] on div "Mercato Worldwide 한국어 Italia North America 中國 Polska España Portugal France Рос…" at bounding box center [504, 97] width 165 height 101
click at [455, 113] on div "España" at bounding box center [465, 110] width 72 height 9
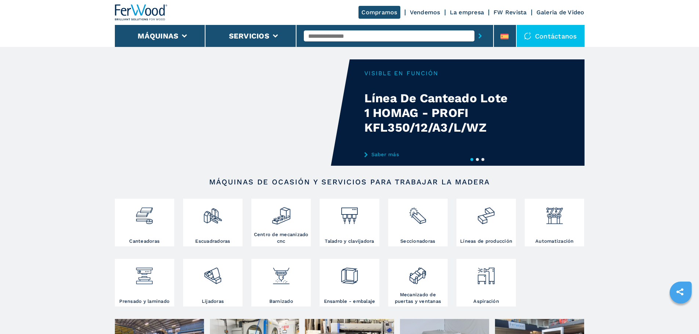
click at [366, 39] on input "text" at bounding box center [389, 35] width 171 height 11
type input "******"
click at [361, 46] on div "007826" at bounding box center [389, 47] width 171 height 13
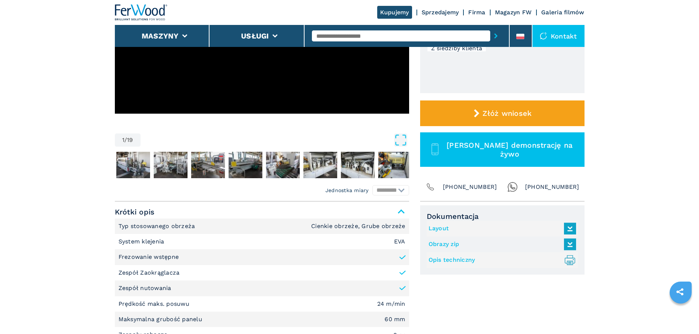
scroll to position [183, 0]
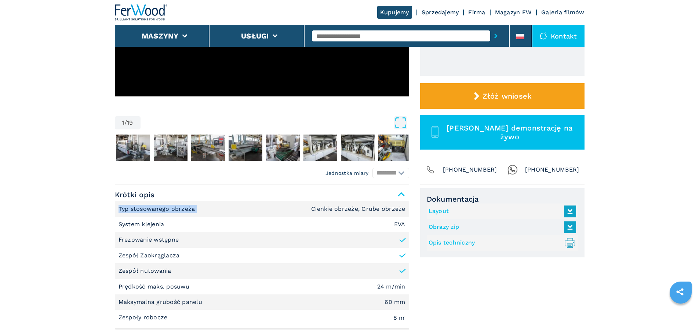
drag, startPoint x: 201, startPoint y: 210, endPoint x: 109, endPoint y: 210, distance: 92.1
copy p "Typ stosowanego obrzeża"
click at [336, 211] on em "Cienkie obrzeże, Grube obrzeże" at bounding box center [358, 209] width 94 height 6
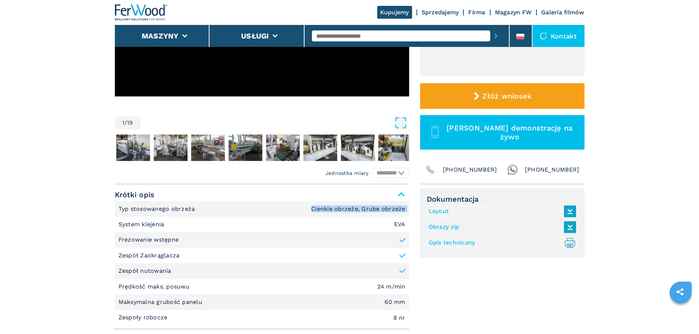
click at [336, 211] on em "Cienkie obrzeże, Grube obrzeże" at bounding box center [358, 209] width 94 height 6
copy em "Cienkie obrzeże, Grube obrzeże"
drag, startPoint x: 223, startPoint y: 223, endPoint x: 112, endPoint y: 226, distance: 111.2
copy p "System klejenia"
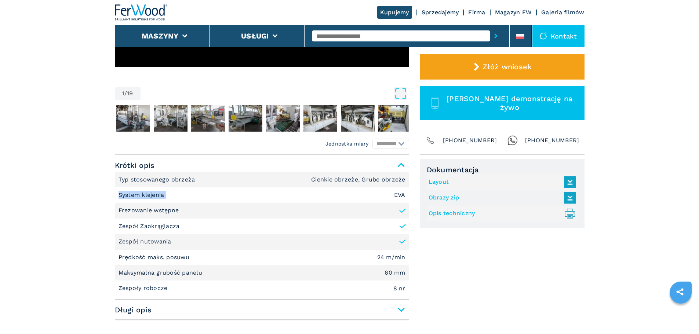
scroll to position [220, 0]
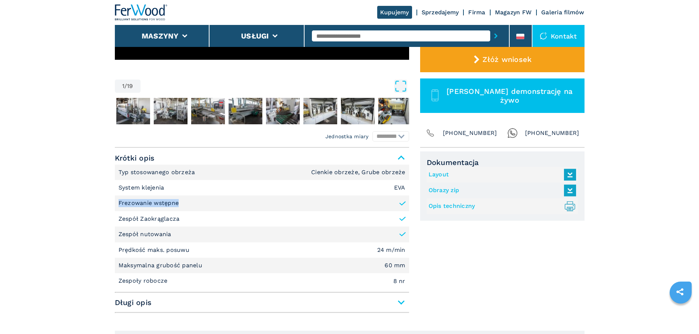
drag, startPoint x: 179, startPoint y: 201, endPoint x: 58, endPoint y: 202, distance: 120.3
copy p "Frezowanie wstępne"
click at [183, 215] on li "Zespół Zaokrąglacza" at bounding box center [262, 218] width 294 height 15
drag, startPoint x: 183, startPoint y: 218, endPoint x: 114, endPoint y: 225, distance: 69.7
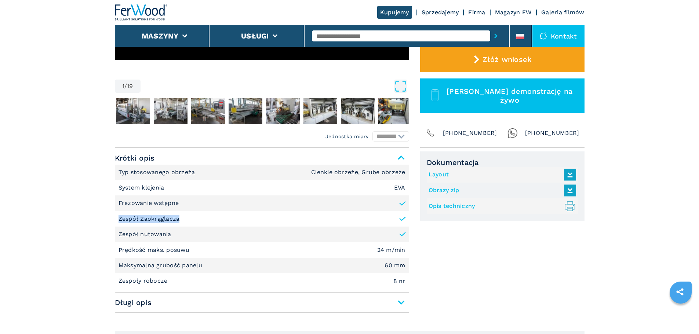
copy p "Zespół Zaokrąglacza"
drag, startPoint x: 173, startPoint y: 236, endPoint x: 108, endPoint y: 237, distance: 65.7
copy p "Zespół nutowania"
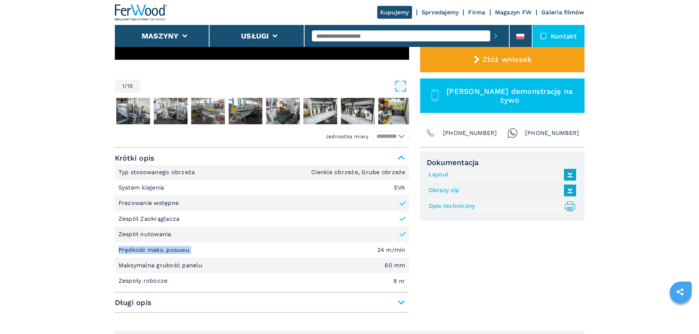
drag, startPoint x: 193, startPoint y: 249, endPoint x: 99, endPoint y: 251, distance: 93.2
copy p "Prędkość maks. posuwu"
drag, startPoint x: 232, startPoint y: 265, endPoint x: 114, endPoint y: 270, distance: 118.6
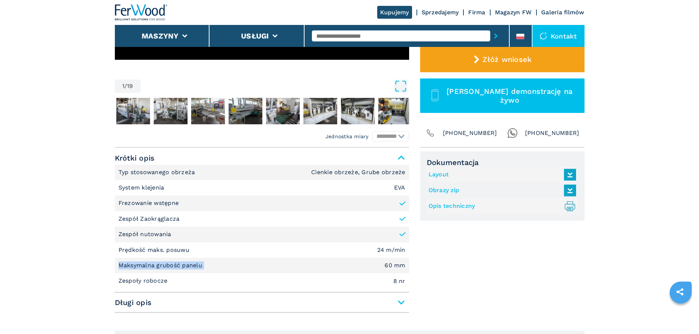
copy p "Maksymalna grubość panelu"
click at [350, 32] on input "text" at bounding box center [401, 35] width 178 height 11
type input "******"
click at [490, 28] on button "submit-button" at bounding box center [495, 36] width 11 height 17
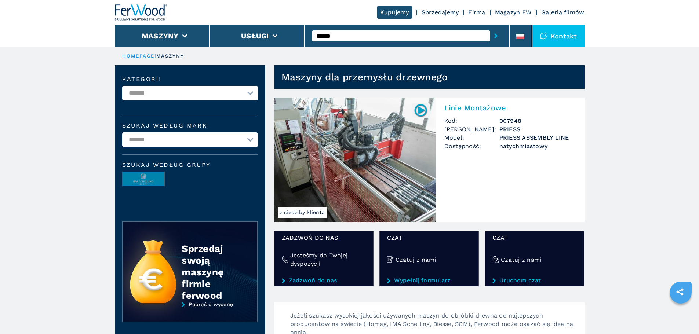
click at [369, 163] on img at bounding box center [354, 160] width 161 height 125
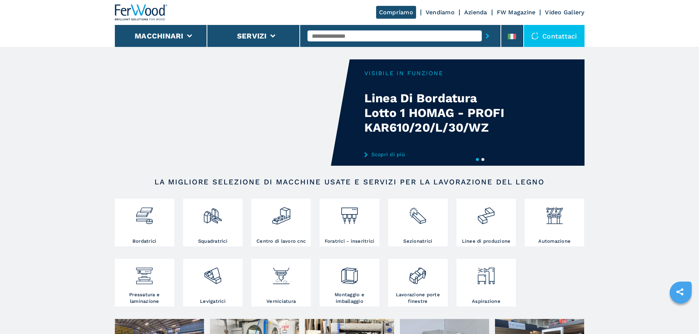
click at [343, 31] on input "text" at bounding box center [394, 35] width 174 height 11
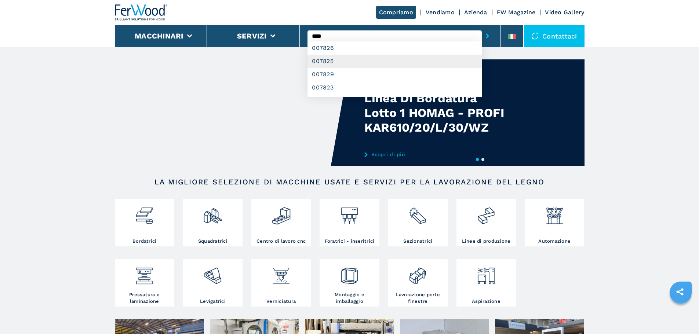
click at [327, 62] on div "007825" at bounding box center [394, 61] width 174 height 13
type input "******"
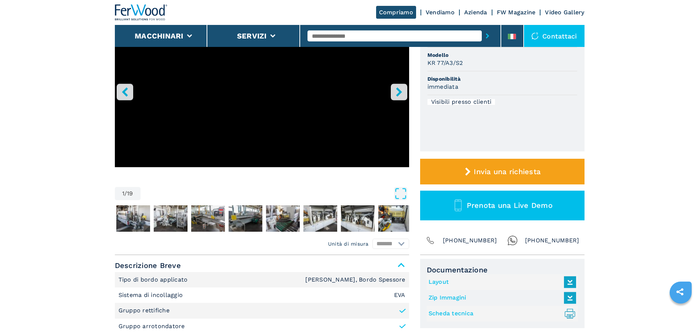
scroll to position [183, 0]
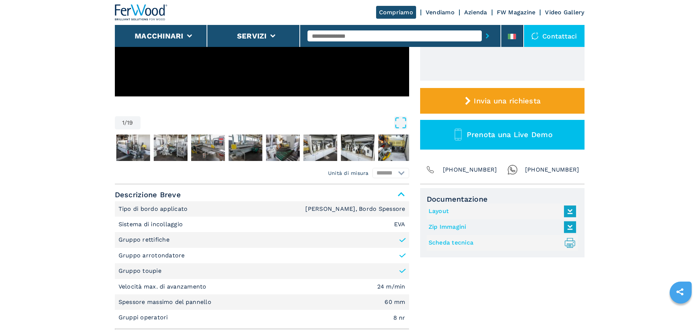
click at [171, 271] on li "Gruppo toupie" at bounding box center [262, 270] width 294 height 15
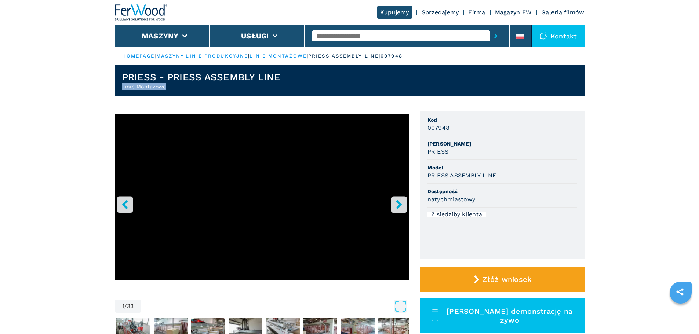
drag, startPoint x: 193, startPoint y: 88, endPoint x: 93, endPoint y: 88, distance: 99.8
copy h2 "Linie Montażowe"
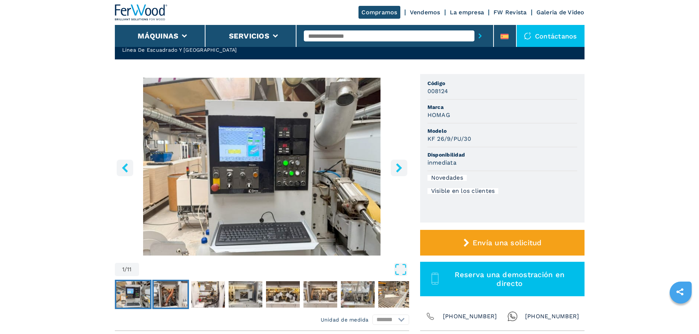
click at [173, 290] on img "Go to Slide 2" at bounding box center [171, 294] width 34 height 26
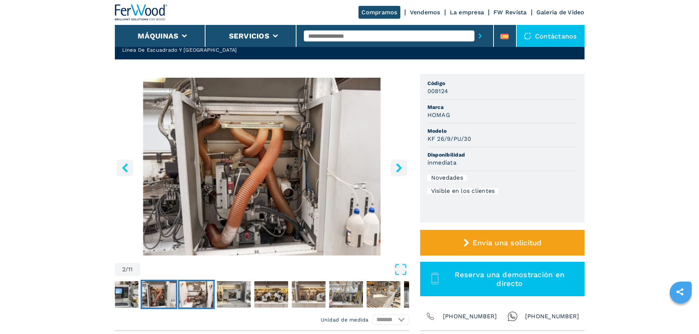
click at [180, 292] on img "Go to Slide 3" at bounding box center [196, 294] width 34 height 26
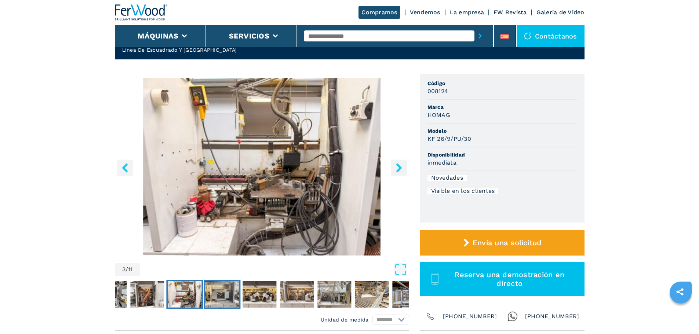
click at [215, 295] on img "Go to Slide 4" at bounding box center [222, 294] width 34 height 26
click at [324, 307] on img "Go to Slide 7" at bounding box center [334, 294] width 34 height 26
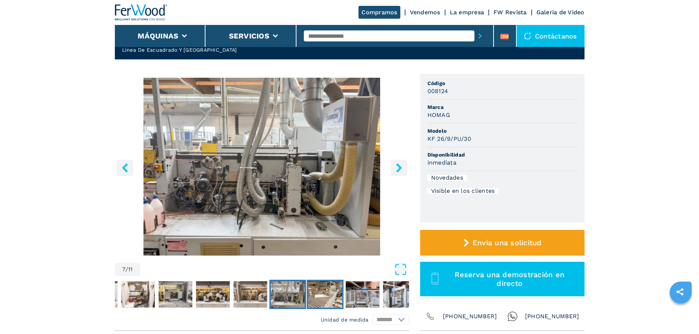
click at [324, 307] on img "Go to Slide 8" at bounding box center [325, 294] width 34 height 26
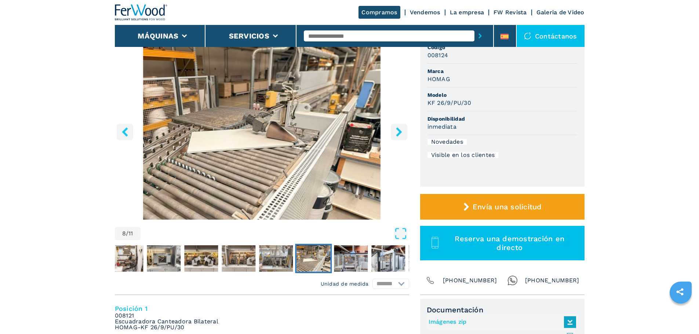
scroll to position [73, 0]
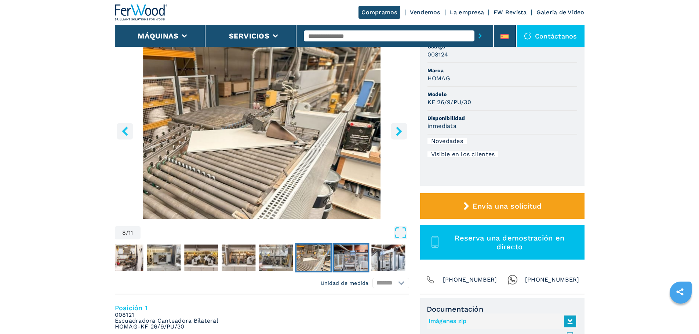
click at [340, 265] on img "Go to Slide 9" at bounding box center [351, 258] width 34 height 26
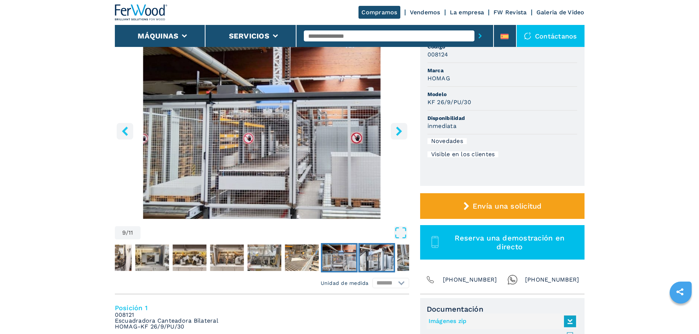
click at [373, 258] on img "Go to Slide 10" at bounding box center [377, 258] width 34 height 26
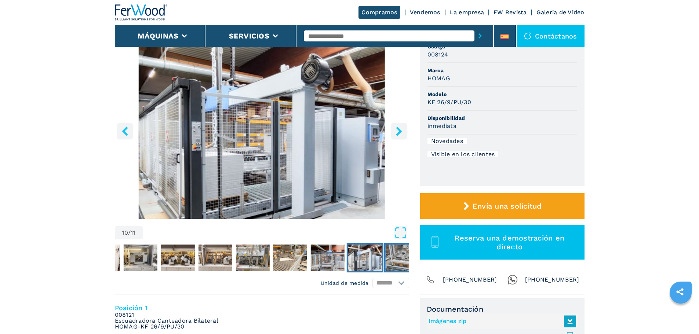
click at [396, 259] on img "Go to Slide 11" at bounding box center [402, 258] width 34 height 26
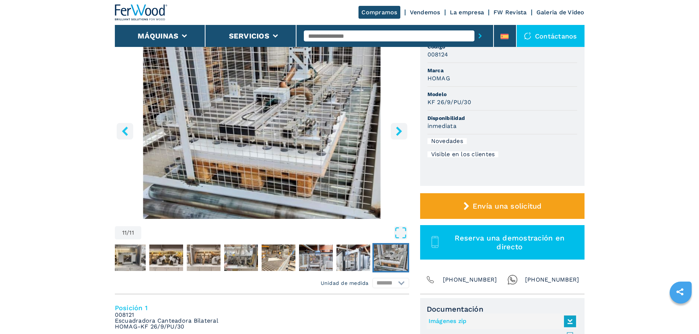
click at [401, 134] on icon "right-button" at bounding box center [398, 131] width 9 height 9
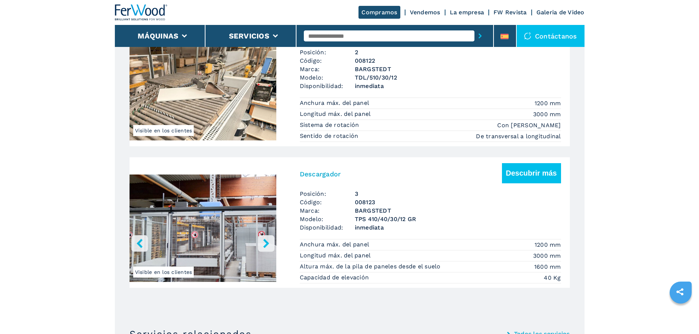
scroll to position [660, 0]
